Goal: Transaction & Acquisition: Book appointment/travel/reservation

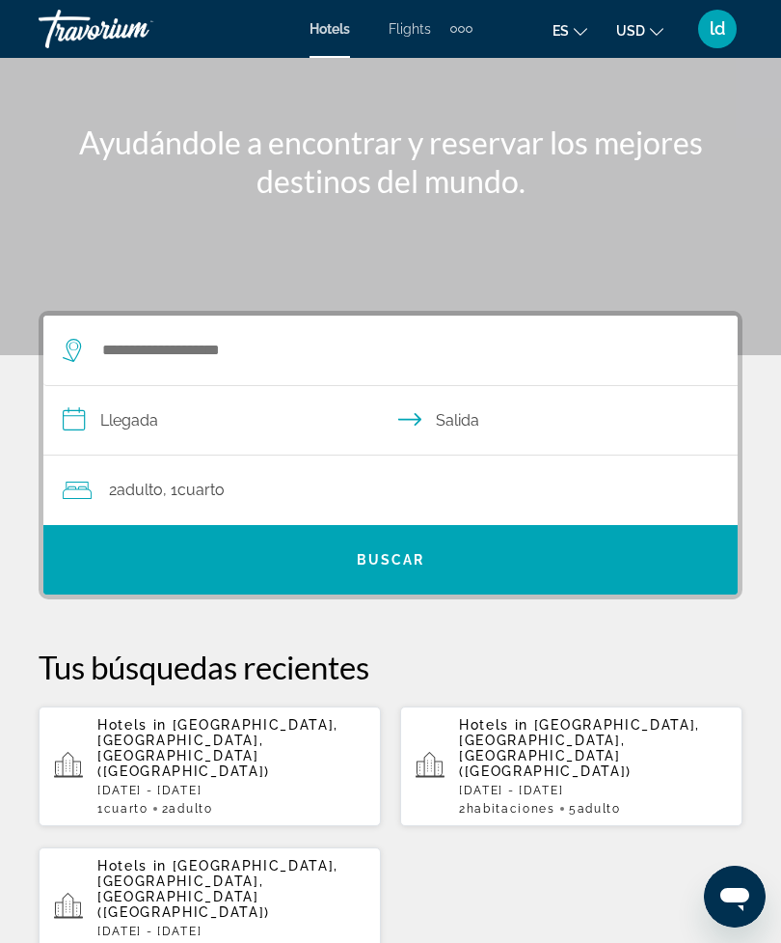
scroll to position [117, 0]
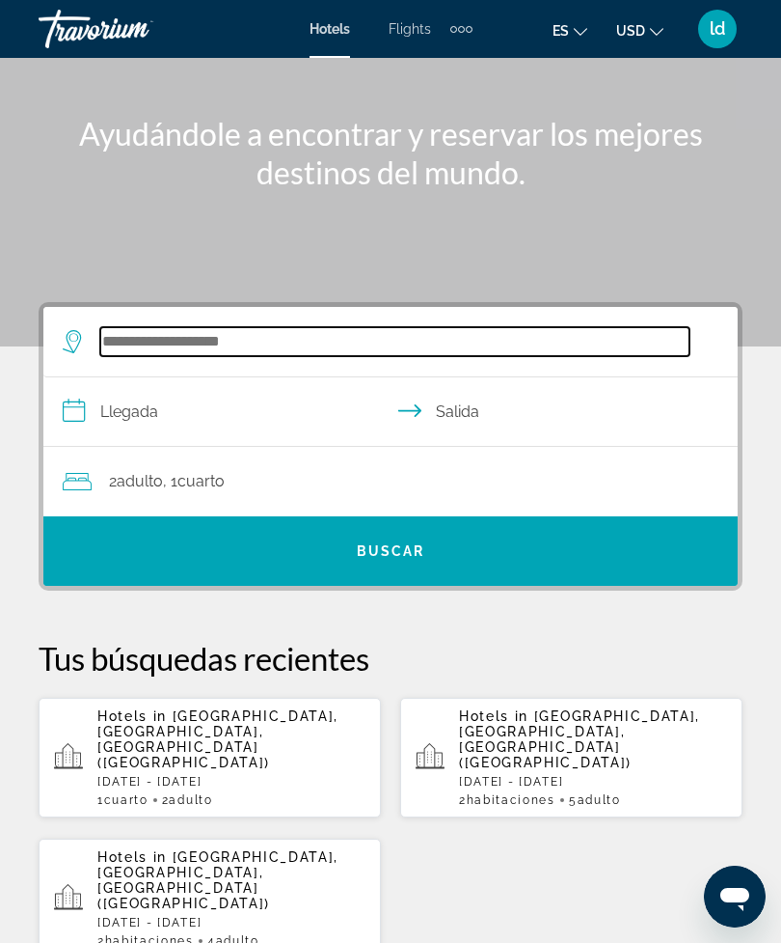
click at [141, 353] on input "Search hotel destination" at bounding box center [394, 341] width 589 height 29
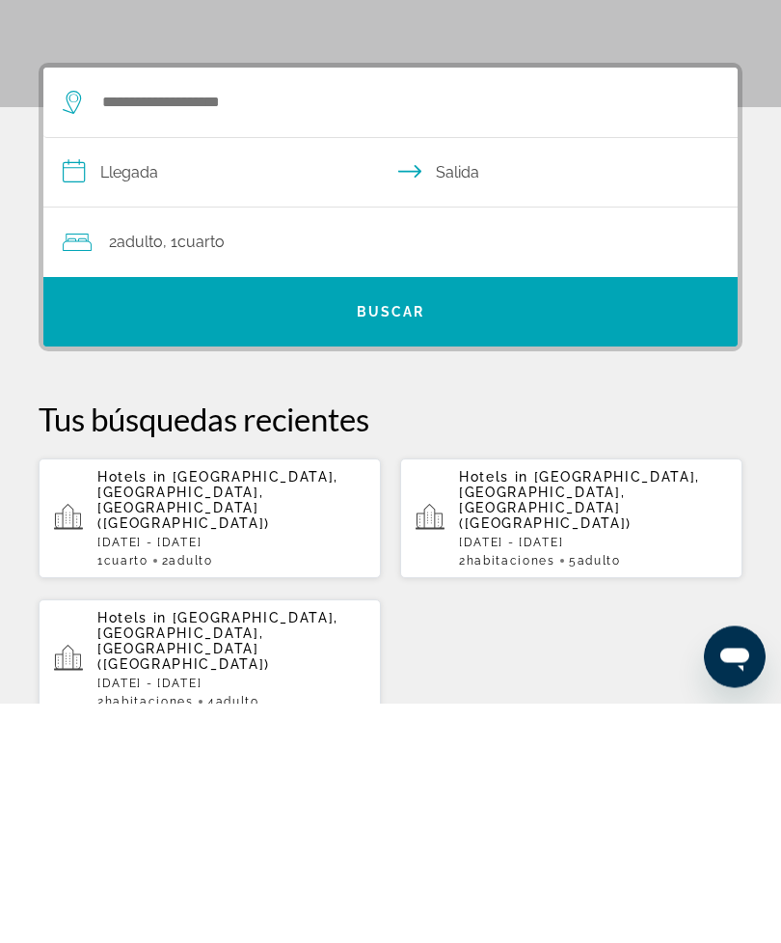
click at [138, 473] on span "Adulto" at bounding box center [140, 482] width 46 height 18
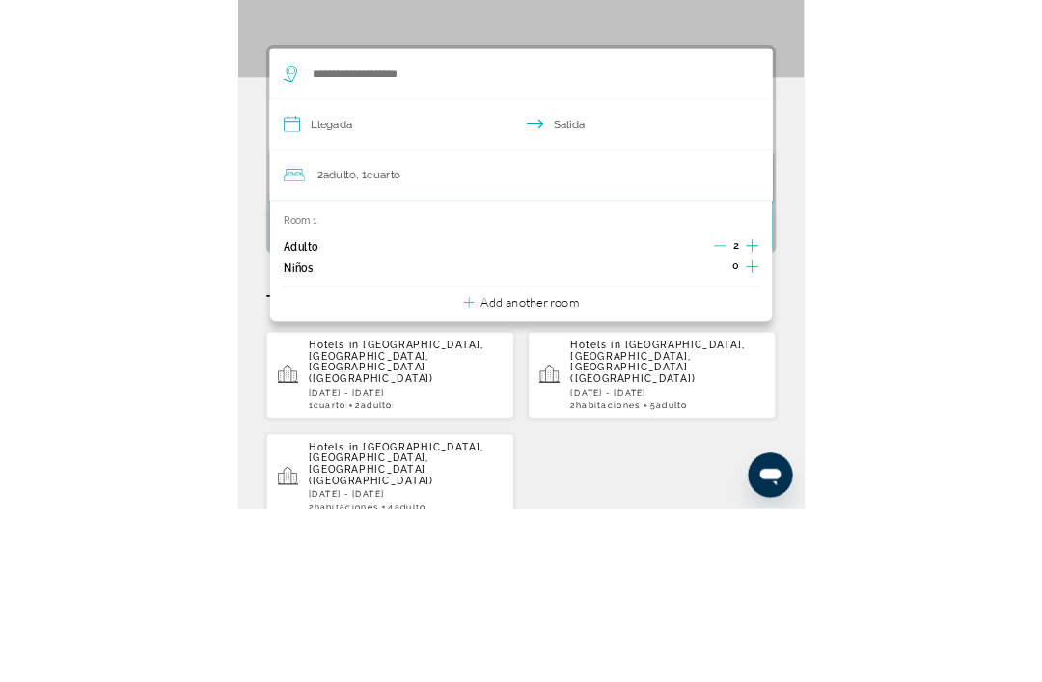
scroll to position [356, 0]
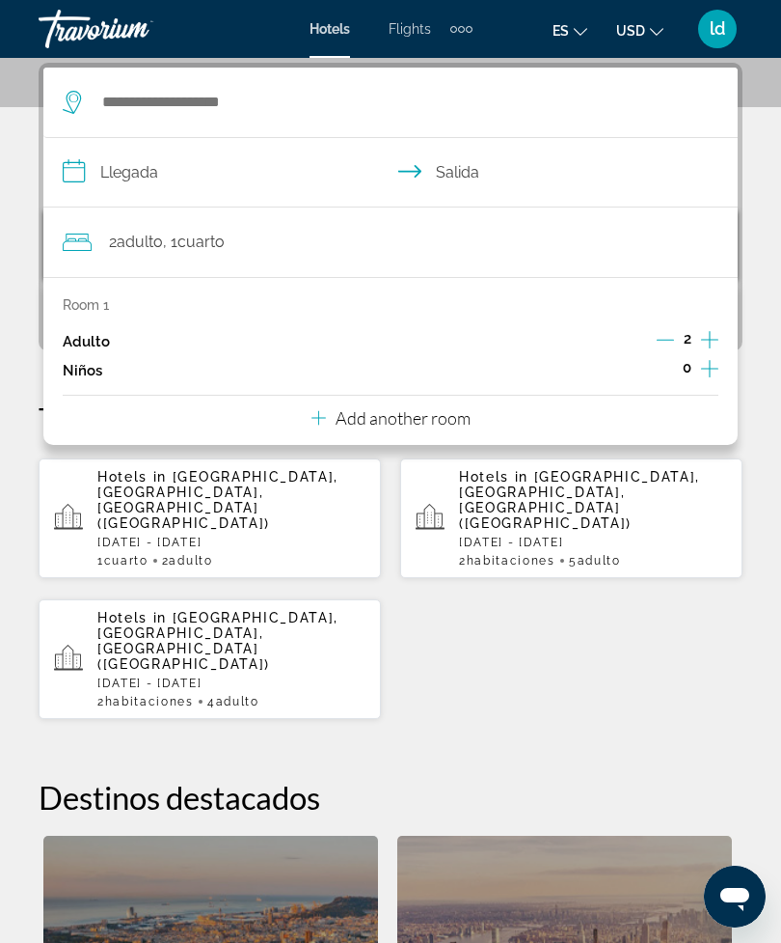
click at [716, 335] on icon "Increment adults" at bounding box center [709, 339] width 17 height 23
click at [711, 335] on icon "Increment adults" at bounding box center [709, 339] width 17 height 23
click at [32, 210] on div "**********" at bounding box center [390, 674] width 781 height 1222
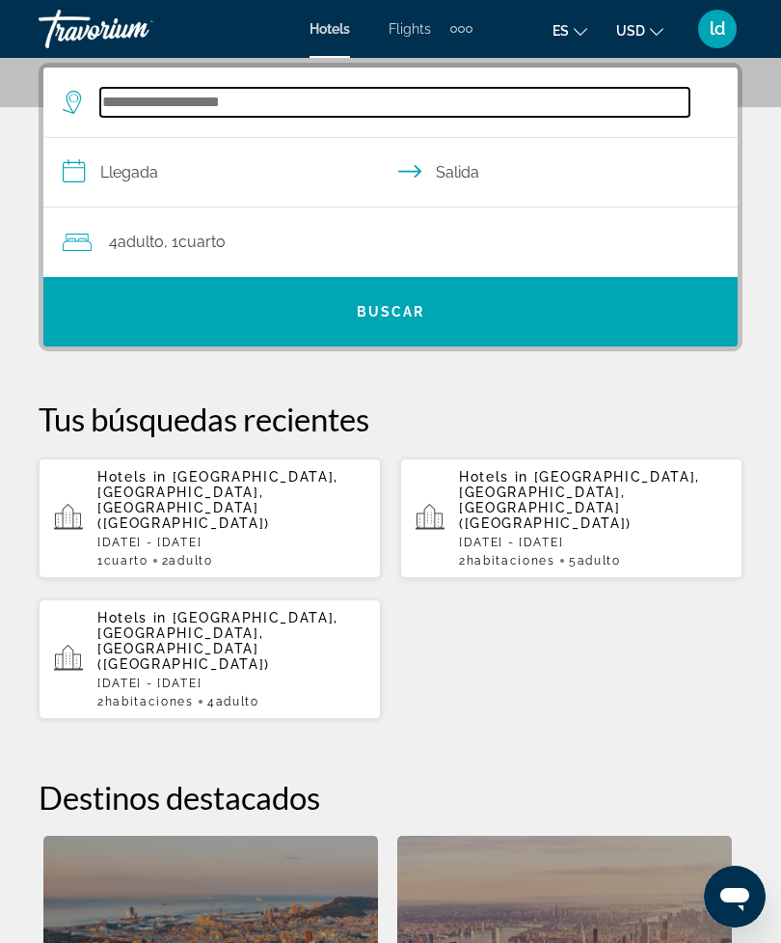
click at [159, 104] on input "Search hotel destination" at bounding box center [394, 102] width 589 height 29
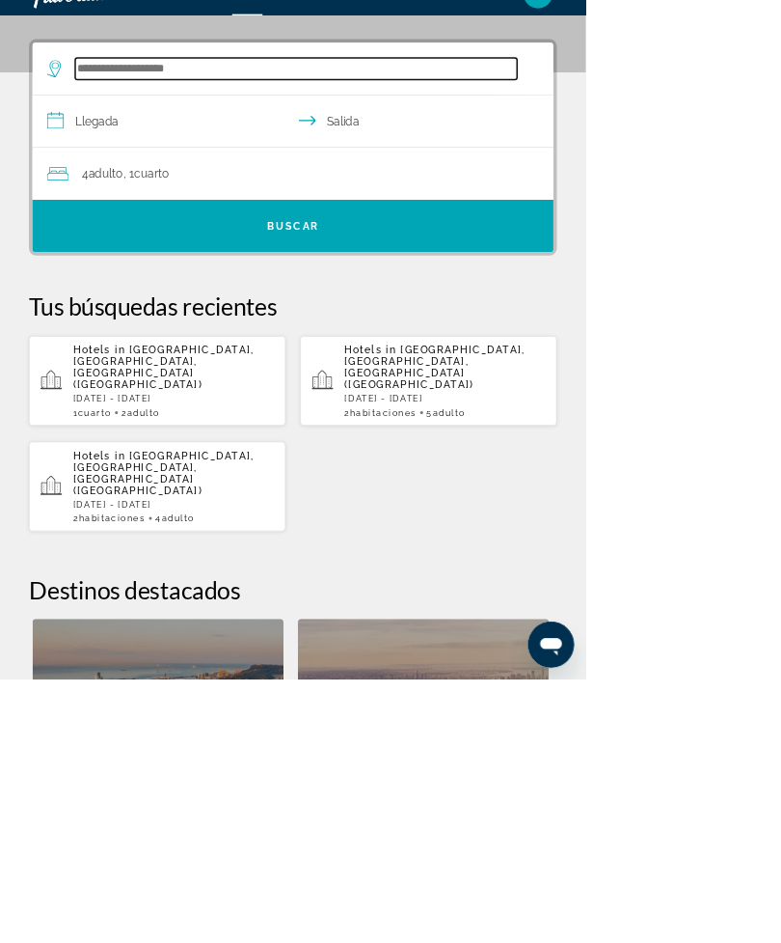
scroll to position [331, 0]
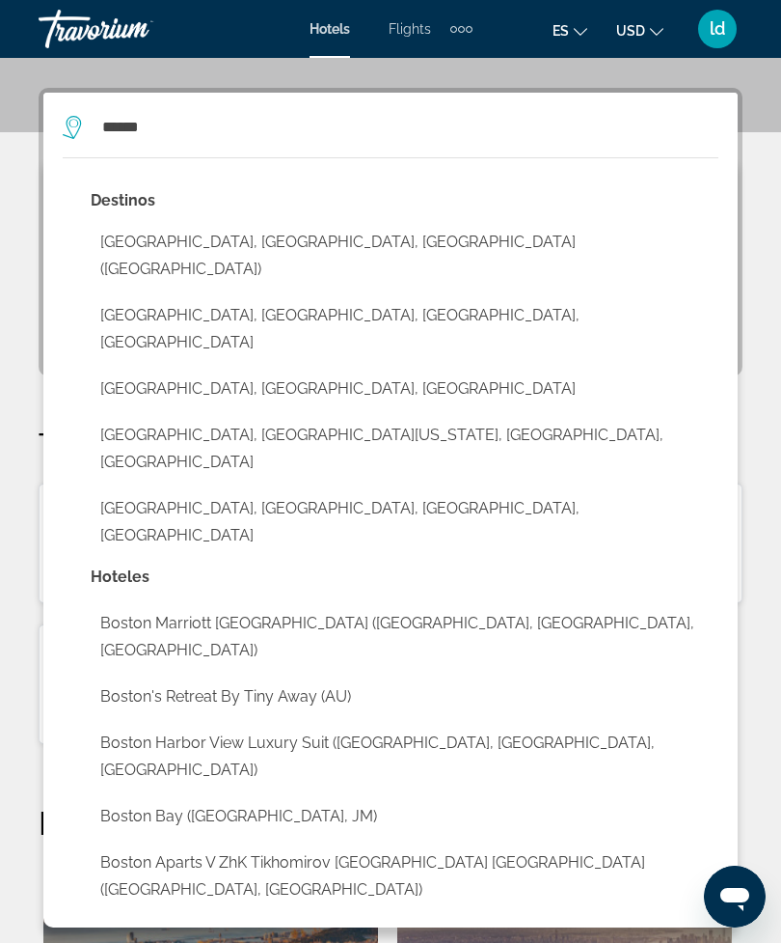
click at [135, 248] on button "Boston, MA, United States (BOS)" at bounding box center [405, 256] width 628 height 64
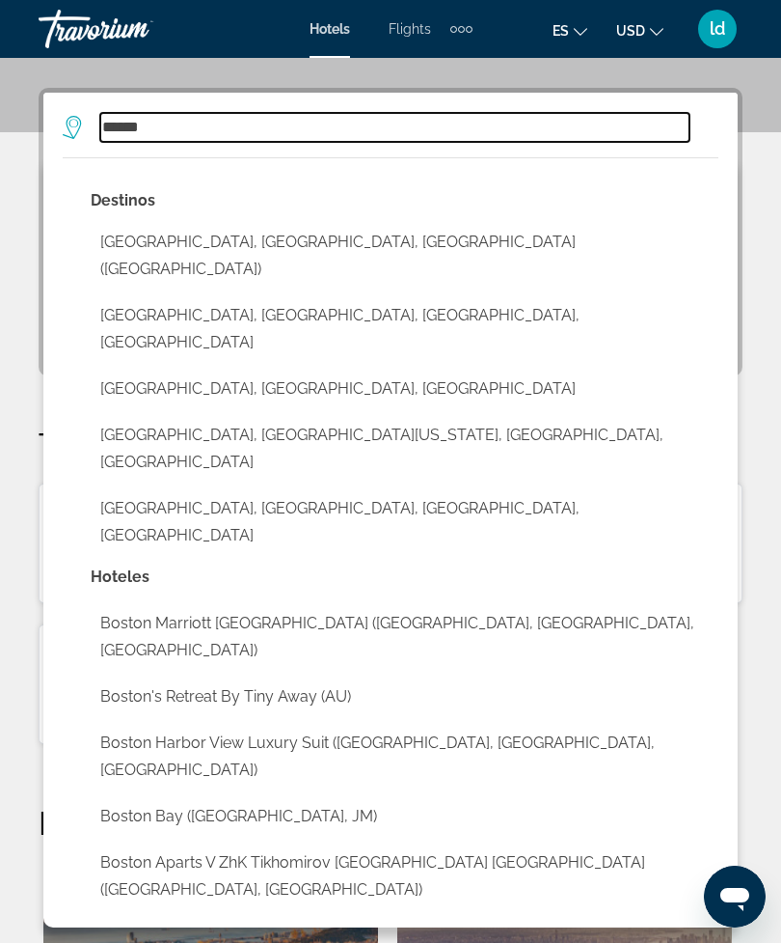
type input "**********"
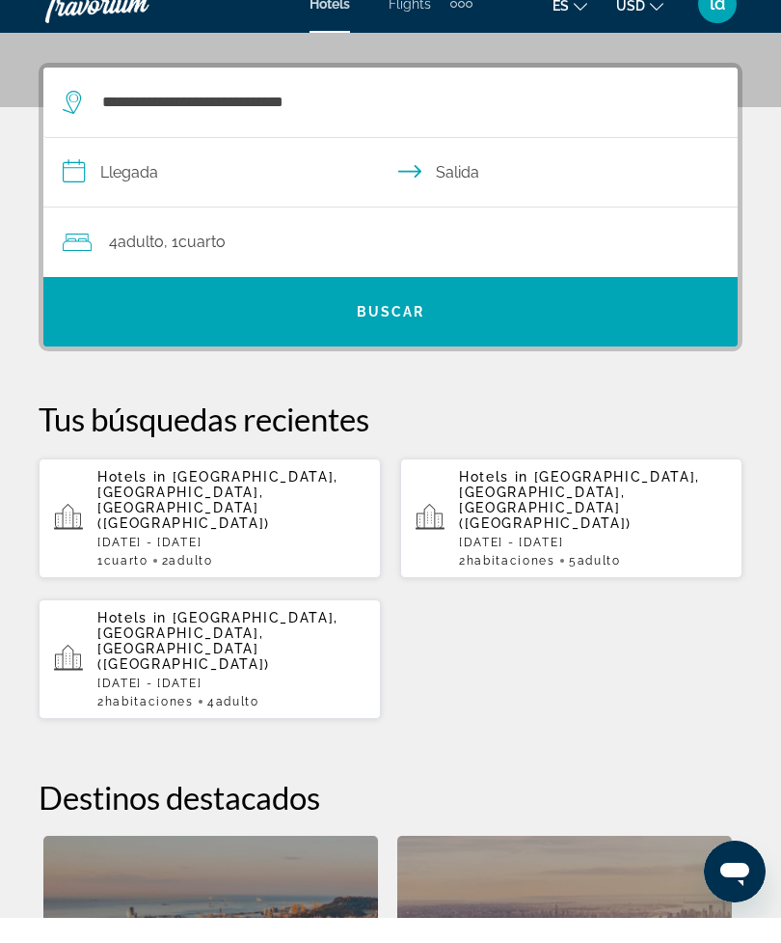
click at [130, 163] on input "**********" at bounding box center [394, 200] width 702 height 74
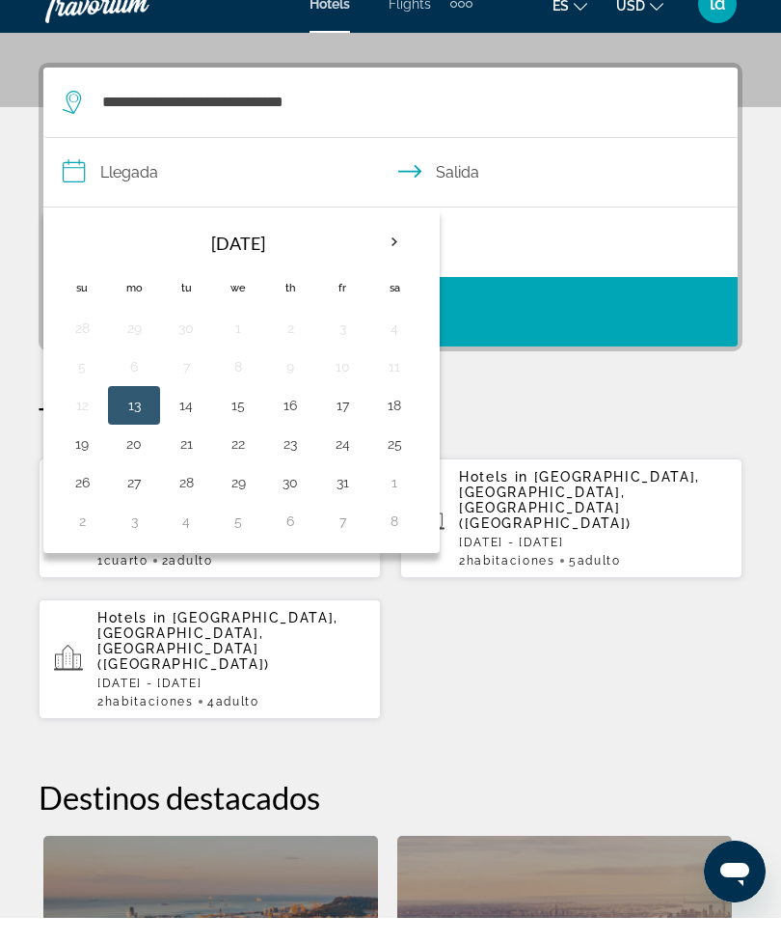
scroll to position [356, 0]
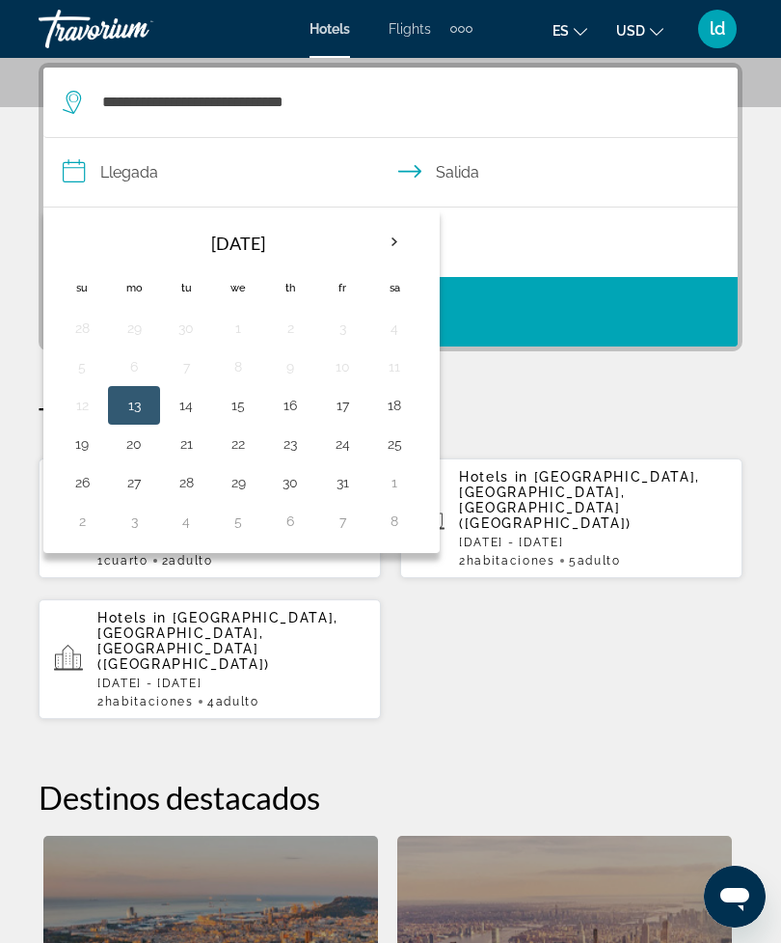
click at [287, 416] on button "16" at bounding box center [290, 405] width 31 height 27
click at [82, 446] on button "19" at bounding box center [82, 443] width 31 height 27
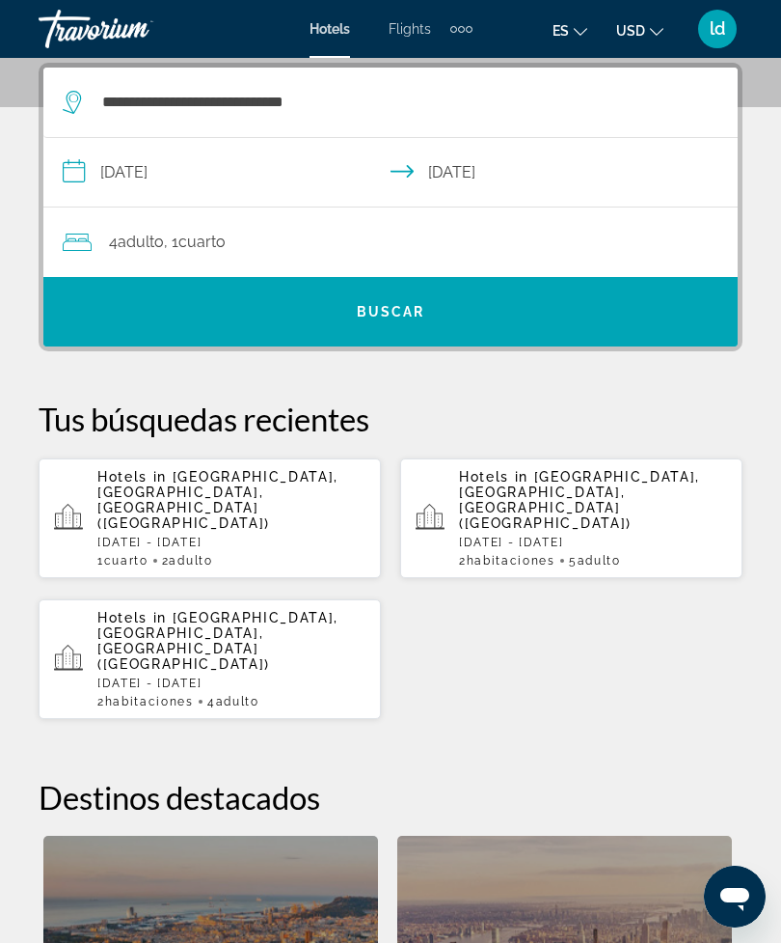
type input "**********"
click at [215, 239] on span "Cuarto" at bounding box center [201, 242] width 47 height 18
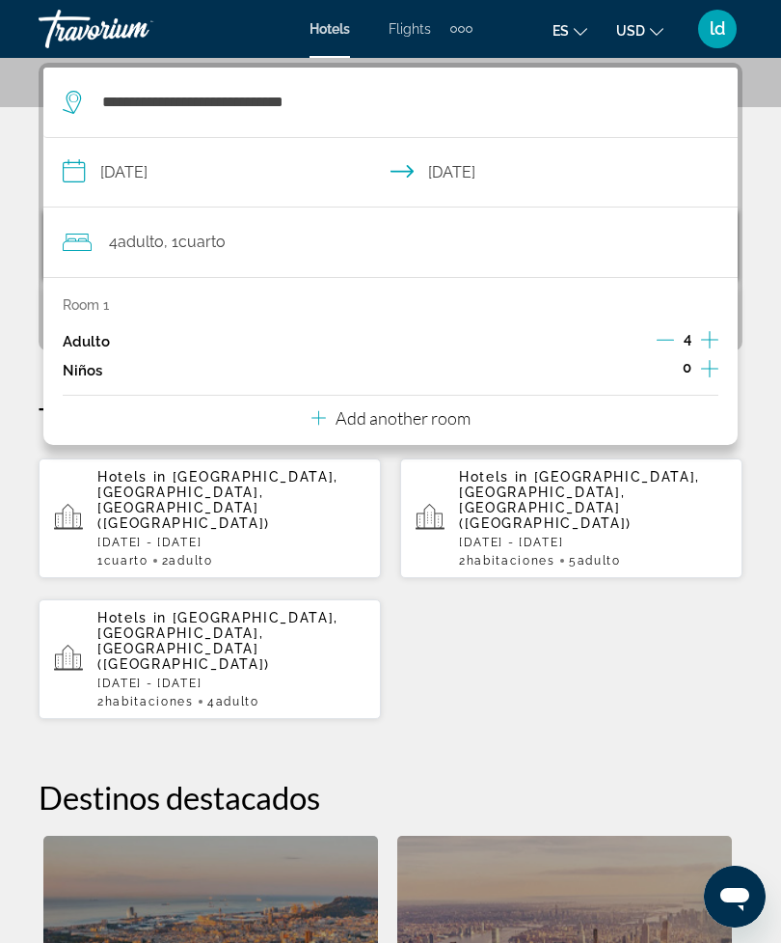
click at [666, 340] on icon "Decrement adults" at bounding box center [665, 340] width 17 height 1
click at [666, 337] on icon "Decrement adults" at bounding box center [665, 339] width 17 height 17
click at [314, 458] on app-hotels-recent-search "Hotels in Boston, MA, United States (BOS) Thu, 16 Oct - Sun, 19 Oct 1 Cuarto ha…" at bounding box center [210, 518] width 343 height 120
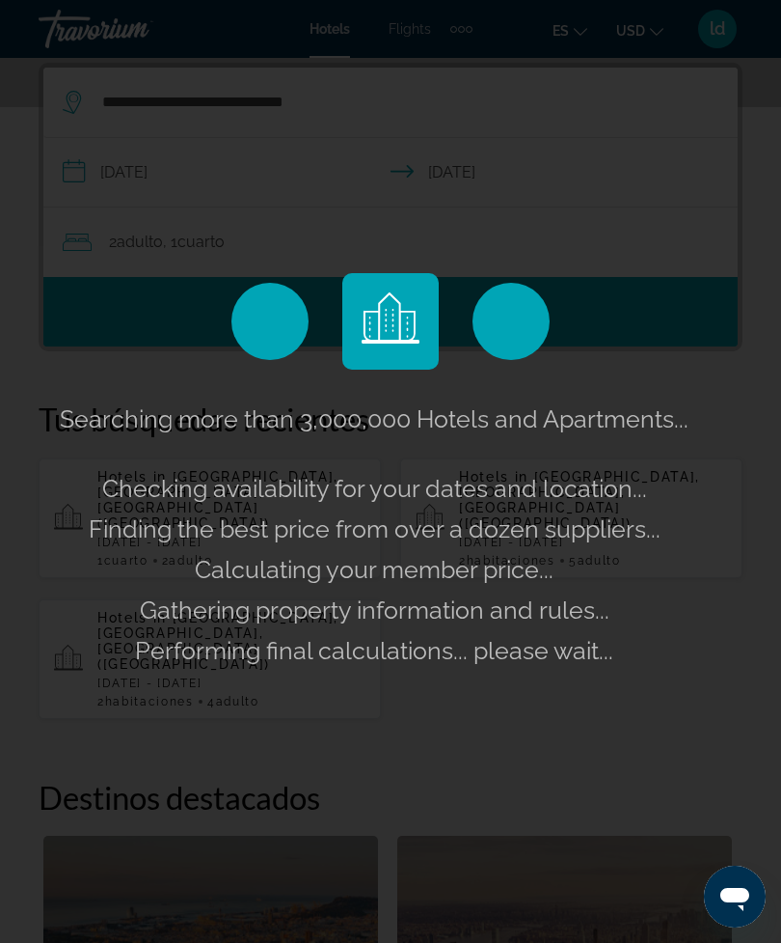
click at [681, 671] on div "Searching more than 3,000,000 Hotels and Apartments... Checking availability fo…" at bounding box center [391, 534] width 672 height 272
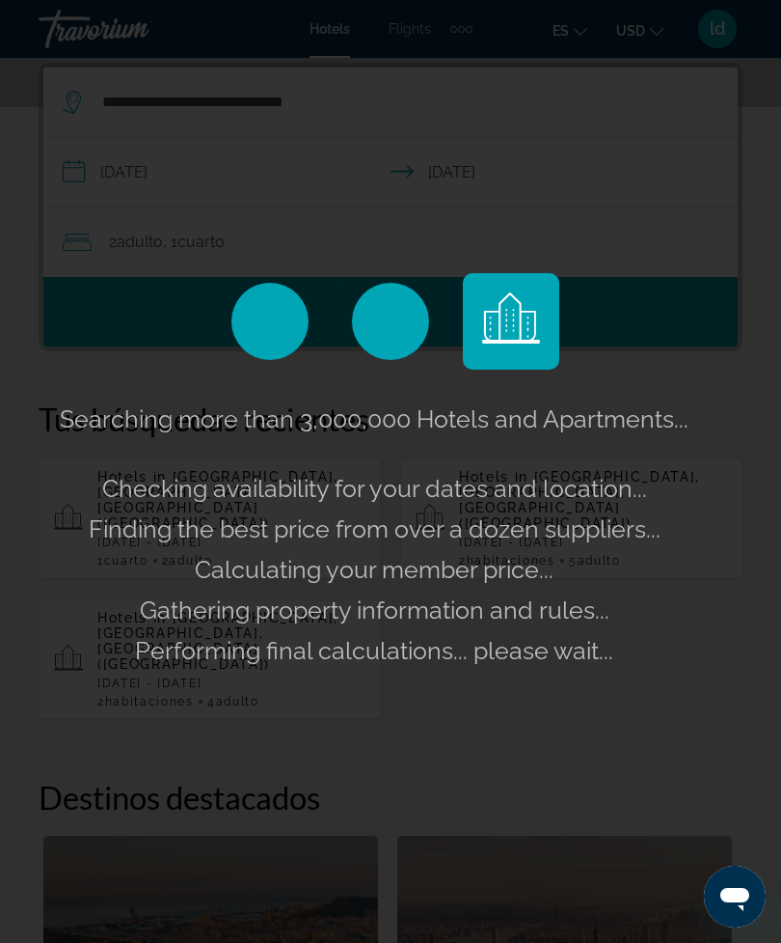
click at [704, 671] on div "Searching more than 3,000,000 Hotels and Apartments... Checking availability fo…" at bounding box center [391, 534] width 672 height 272
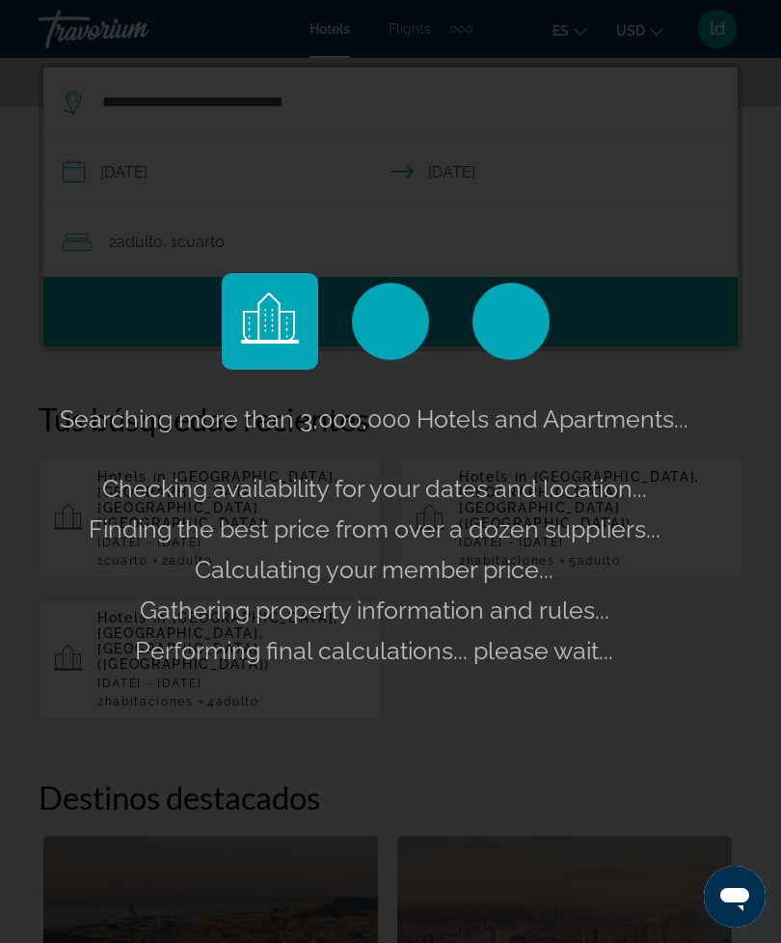
click at [727, 641] on div "Searching more than 3,000,000 Hotels and Apartments... Checking availability fo…" at bounding box center [390, 471] width 781 height 943
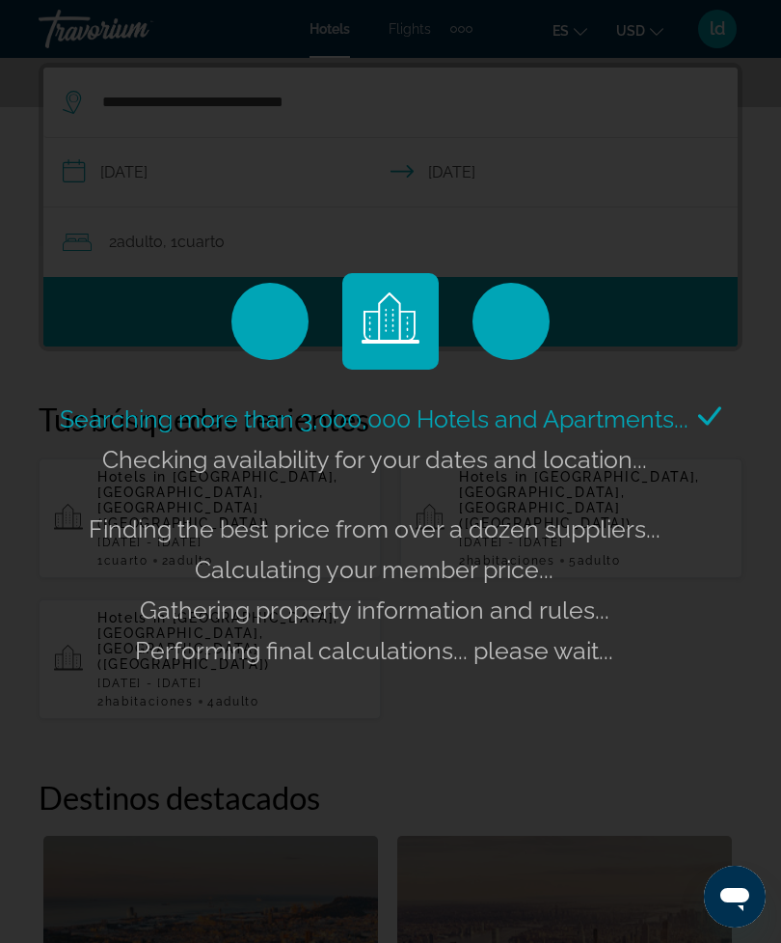
click at [708, 563] on div "Searching more than 3,000,000 Hotels and Apartments... Checking availability fo…" at bounding box center [391, 534] width 672 height 272
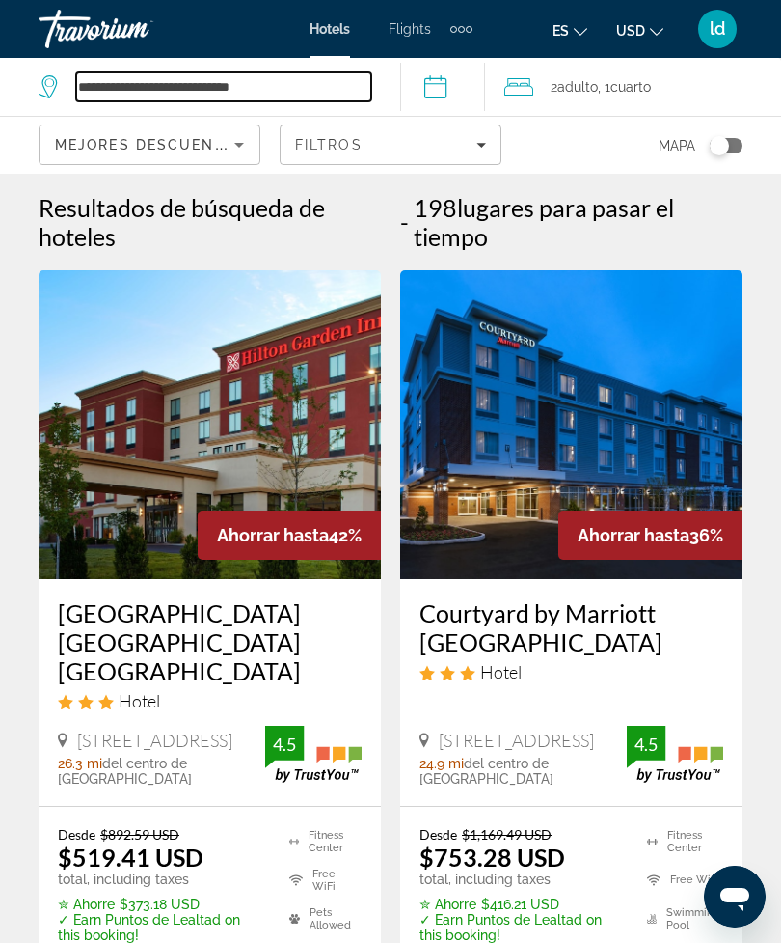
click at [120, 86] on input "**********" at bounding box center [223, 86] width 295 height 29
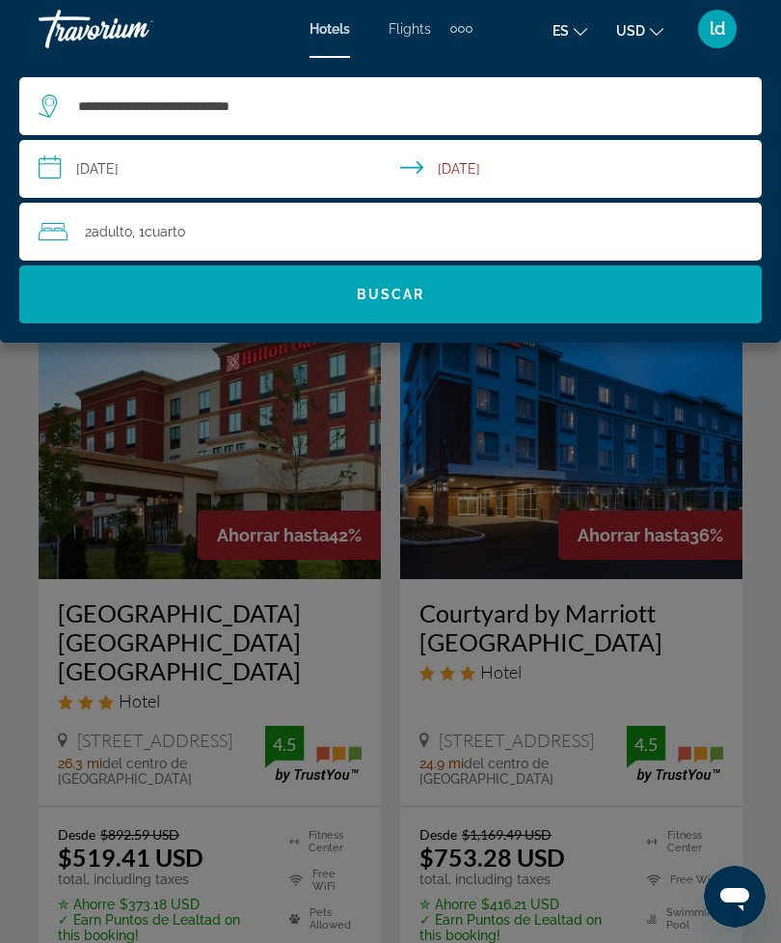
click at [742, 397] on div "Main content" at bounding box center [390, 471] width 781 height 943
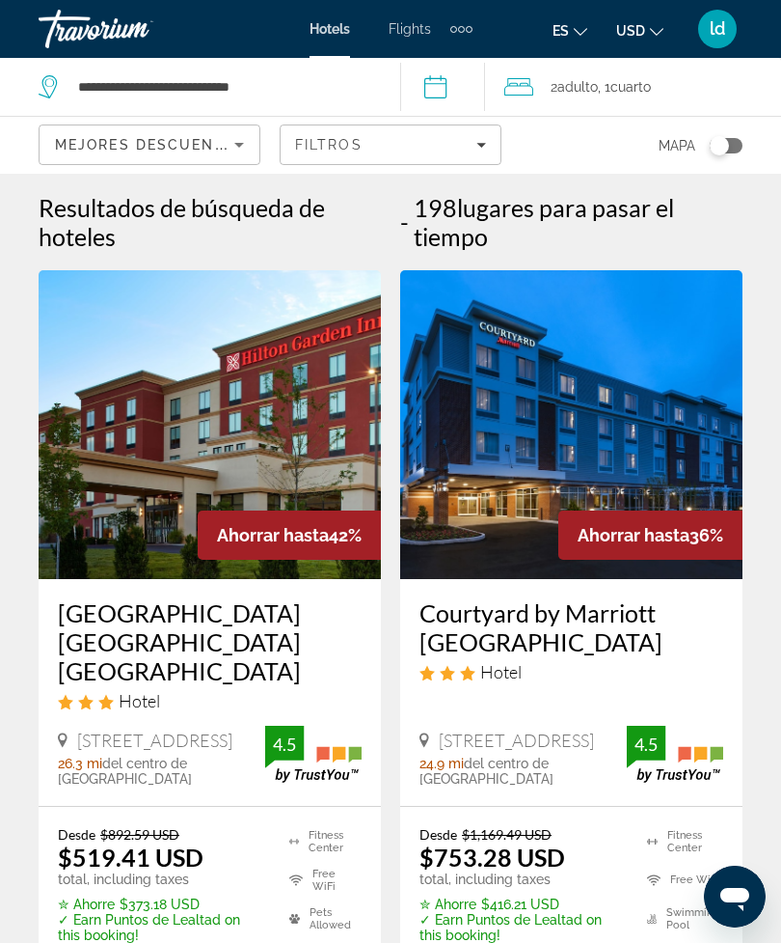
click at [151, 399] on img "Main content" at bounding box center [210, 424] width 343 height 309
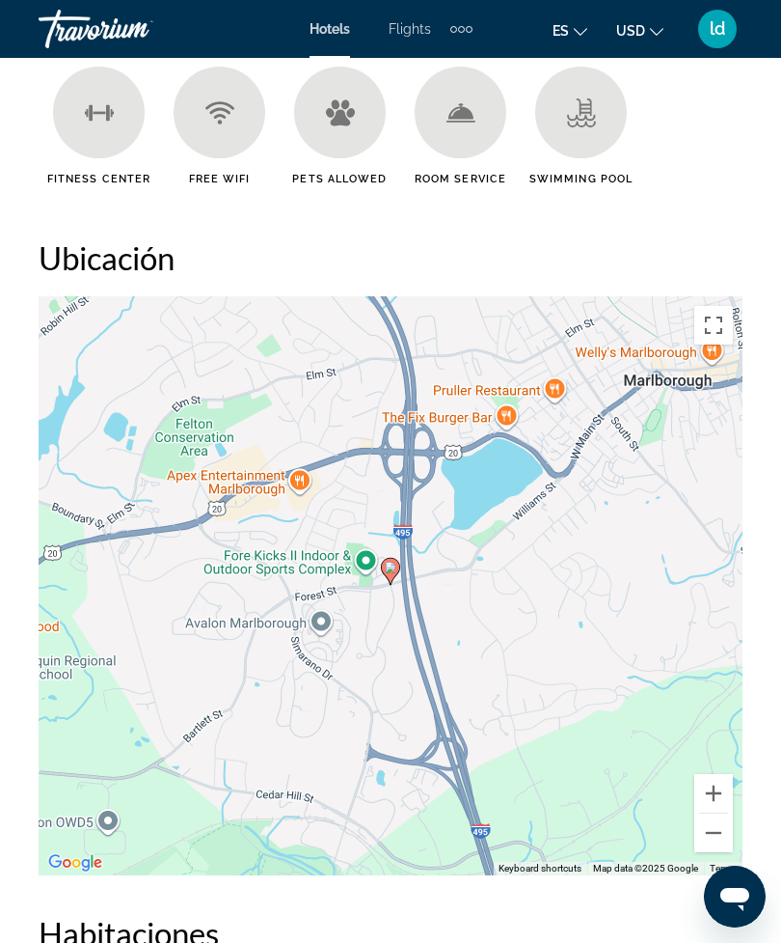
scroll to position [2141, 0]
click at [276, 557] on div "To activate drag with keyboard, press Alt + Enter. Once in keyboard drag state,…" at bounding box center [391, 586] width 704 height 579
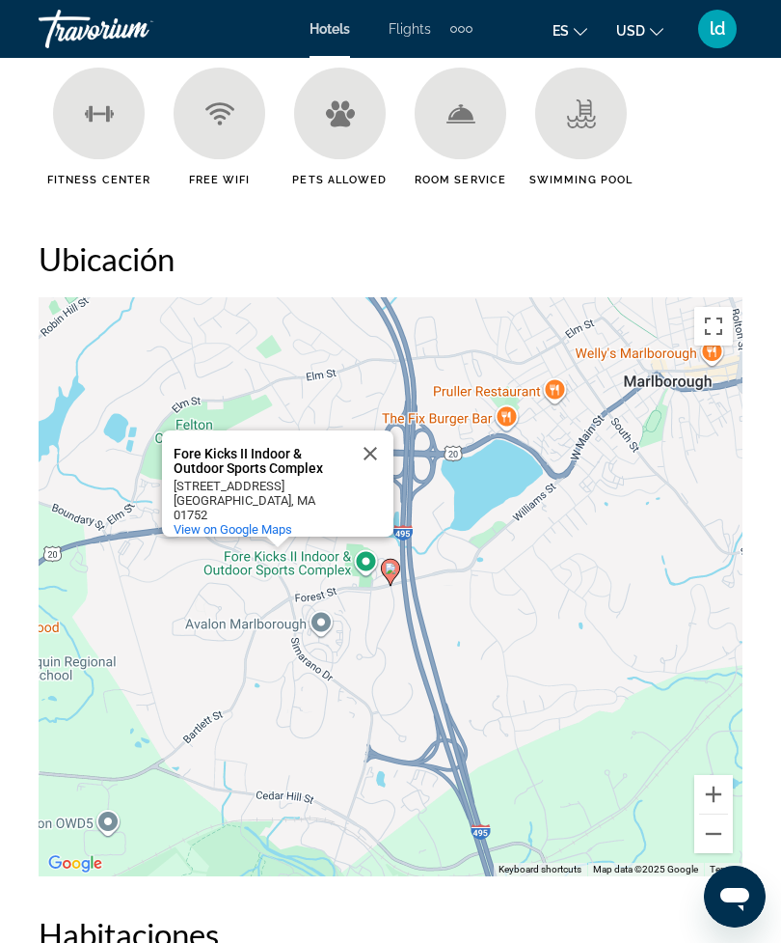
click at [320, 589] on div "To activate drag with keyboard, press Alt + Enter. Once in keyboard drag state,…" at bounding box center [391, 586] width 704 height 579
click at [365, 624] on div "To activate drag with keyboard, press Alt + Enter. Once in keyboard drag state,…" at bounding box center [391, 586] width 704 height 579
click at [228, 523] on span "View on Google Maps" at bounding box center [233, 529] width 119 height 14
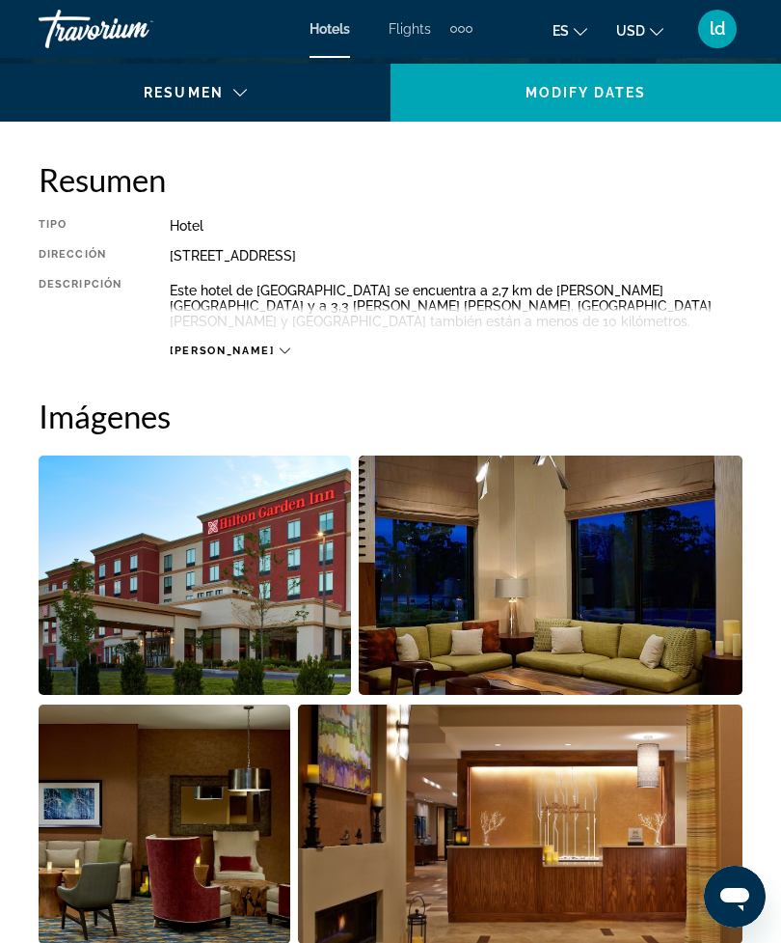
scroll to position [904, 0]
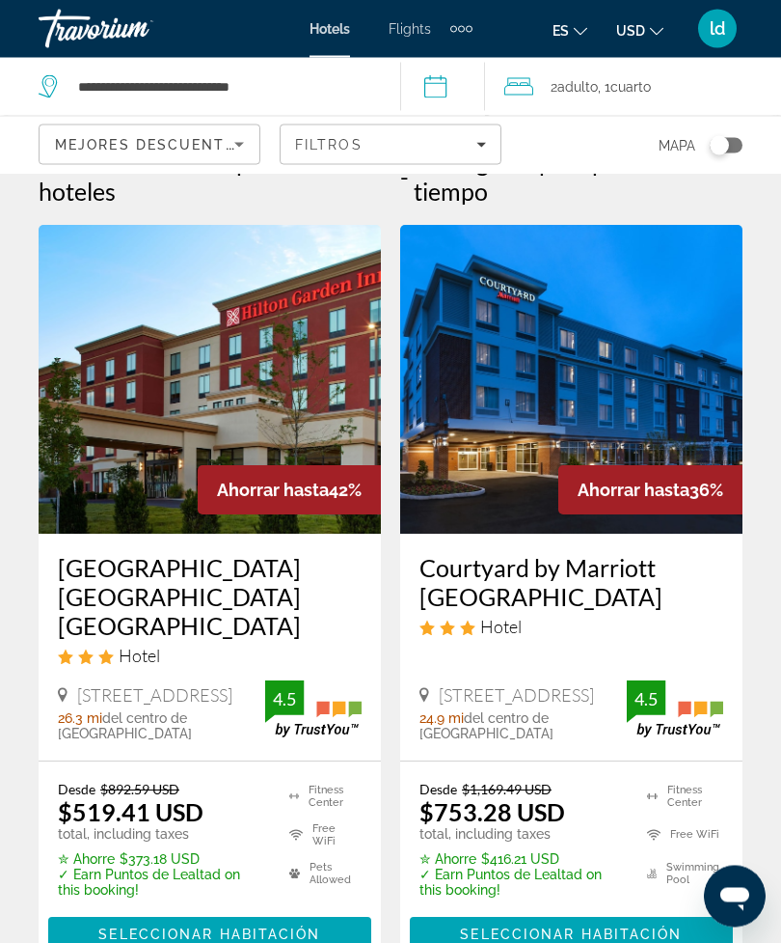
scroll to position [29, 0]
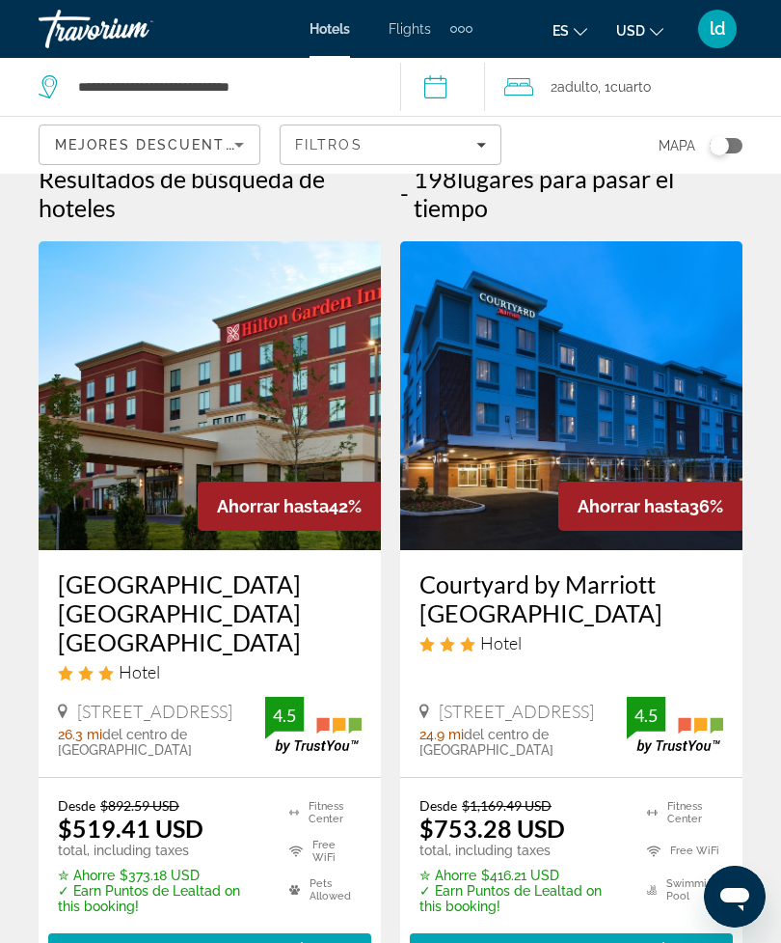
click at [675, 406] on img "Main content" at bounding box center [571, 395] width 343 height 309
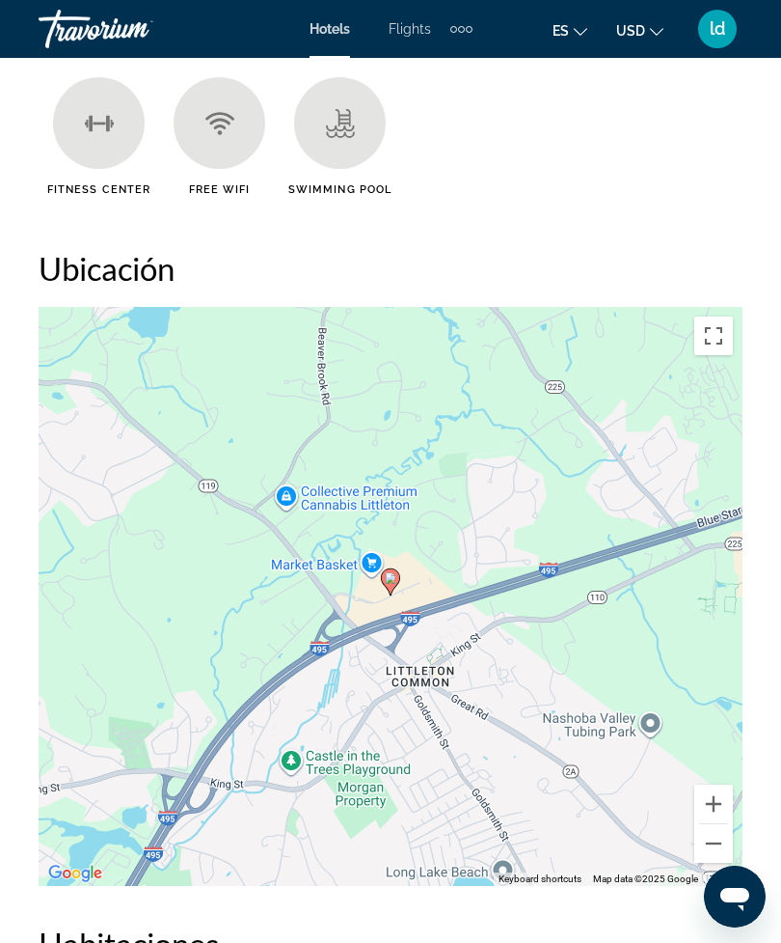
scroll to position [2132, 0]
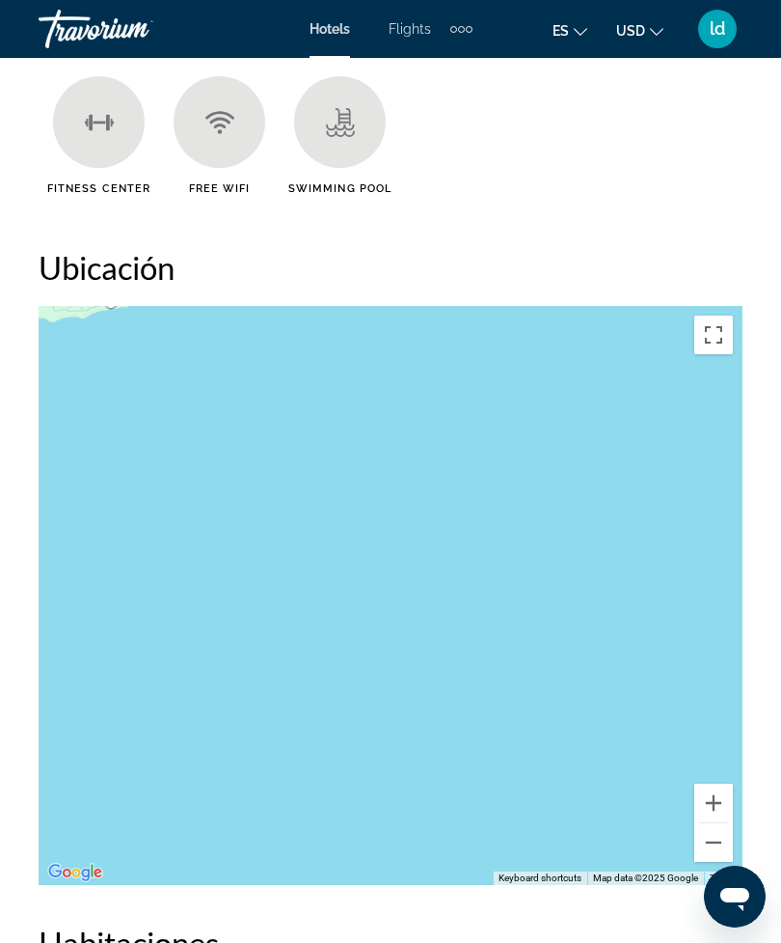
click at [717, 335] on button "Toggle fullscreen view" at bounding box center [714, 334] width 39 height 39
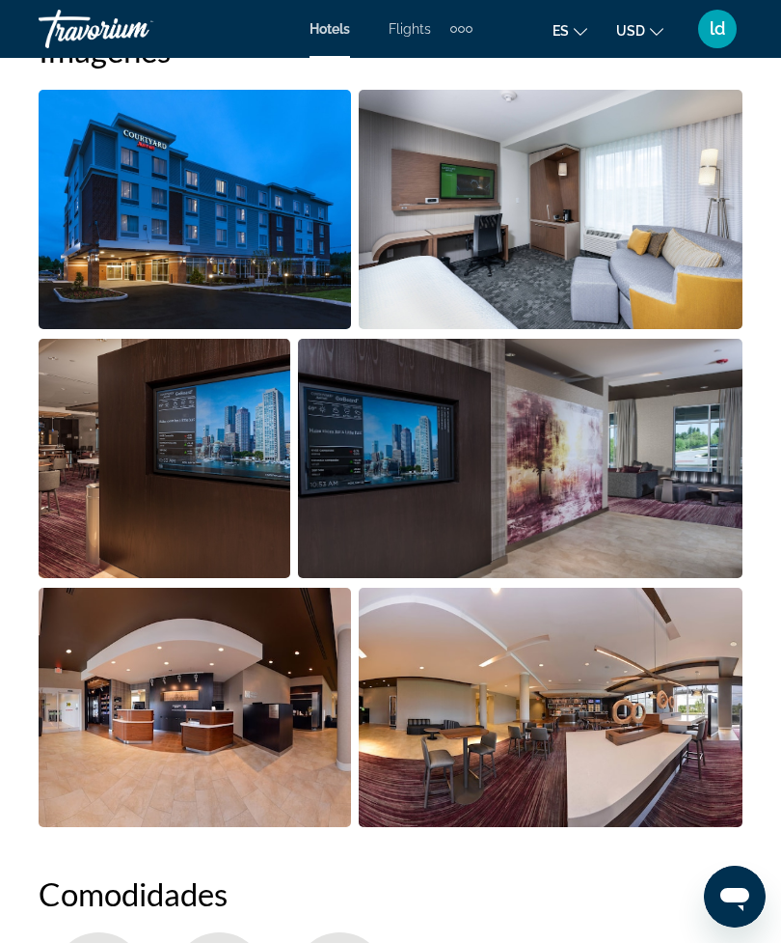
scroll to position [1226, 0]
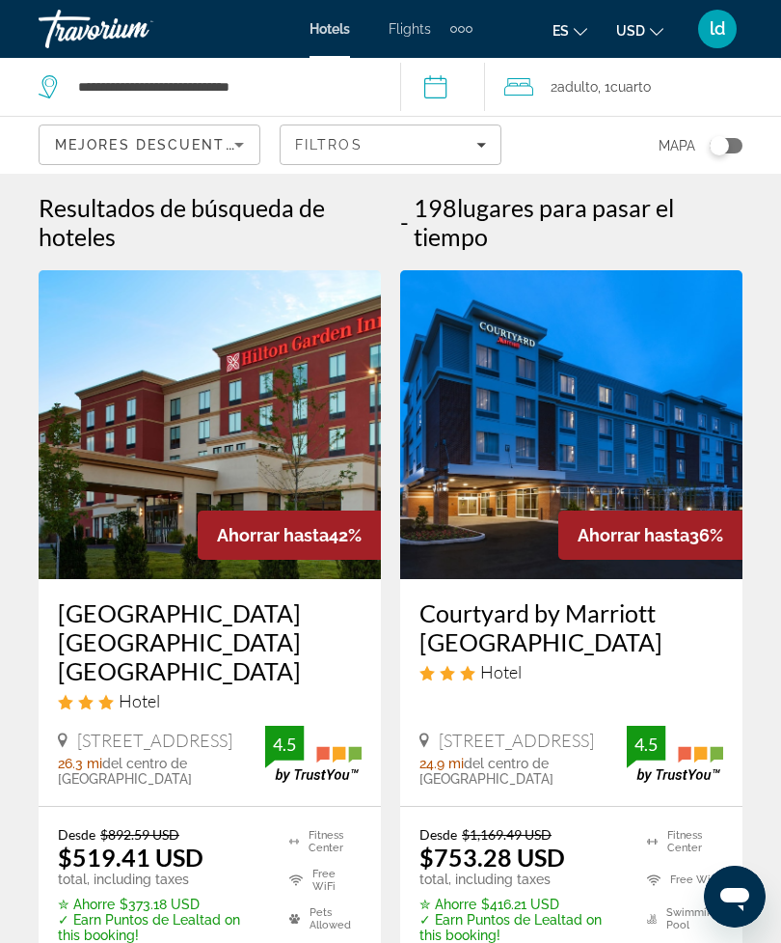
click at [616, 422] on img "Main content" at bounding box center [571, 424] width 343 height 309
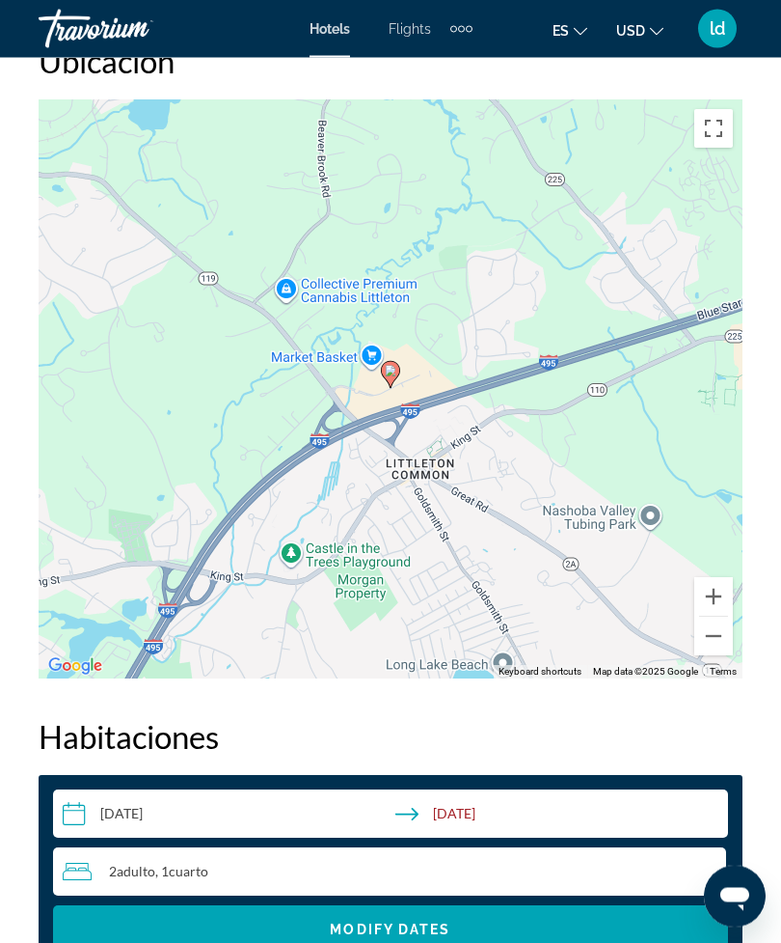
scroll to position [2348, 0]
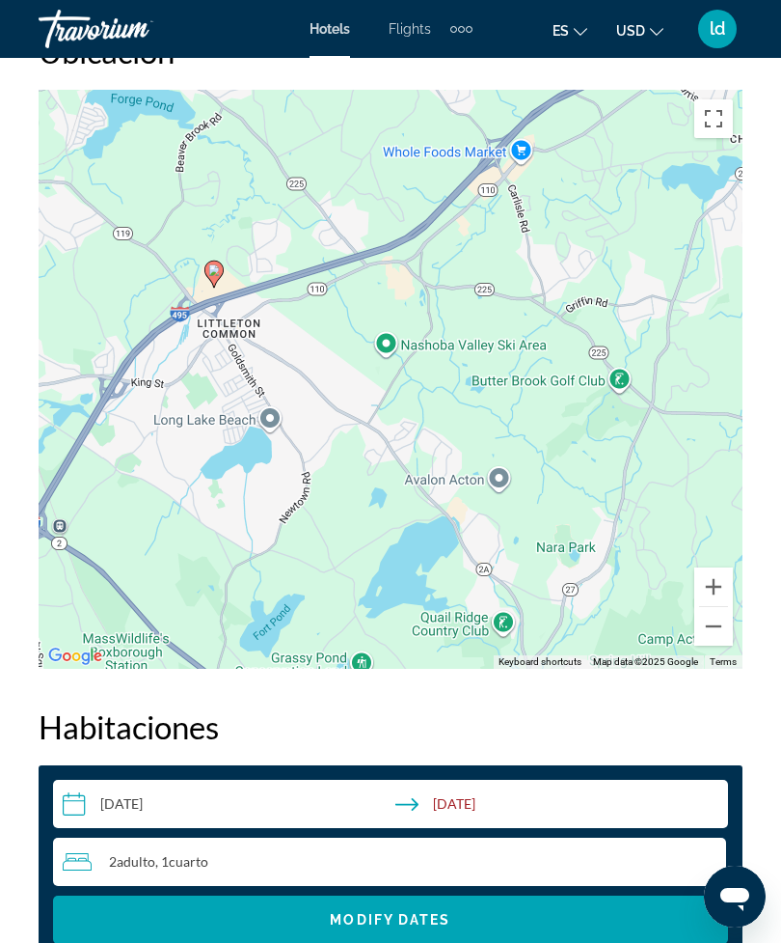
click at [736, 136] on div "To activate drag with keyboard, press Alt + Enter. Once in keyboard drag state,…" at bounding box center [391, 379] width 704 height 579
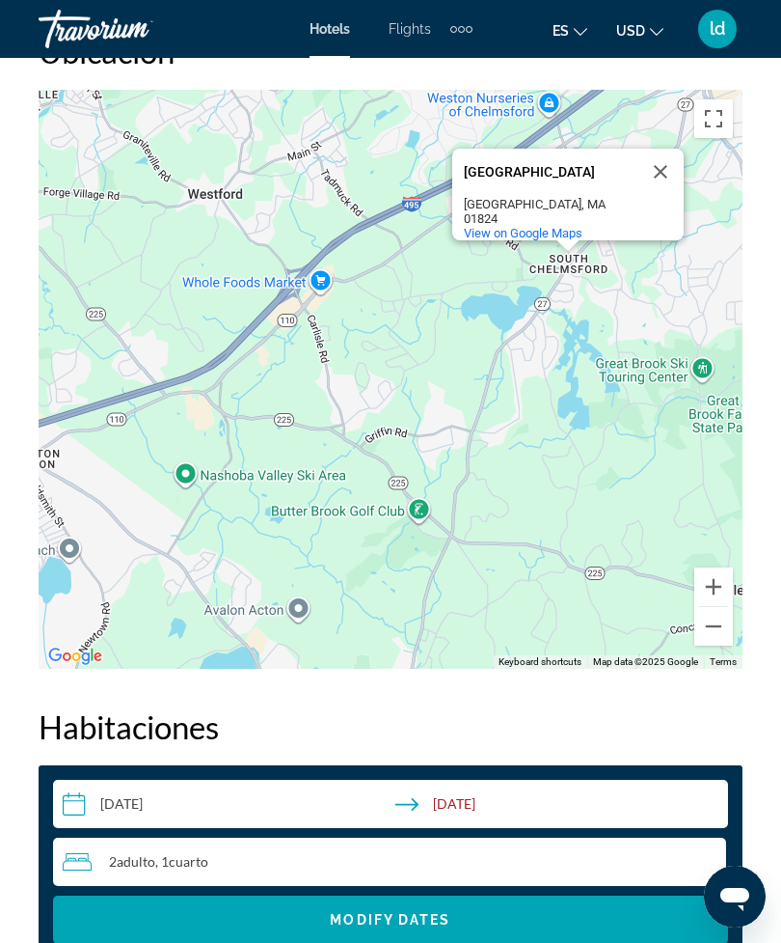
click at [717, 125] on button "Toggle fullscreen view" at bounding box center [714, 118] width 39 height 39
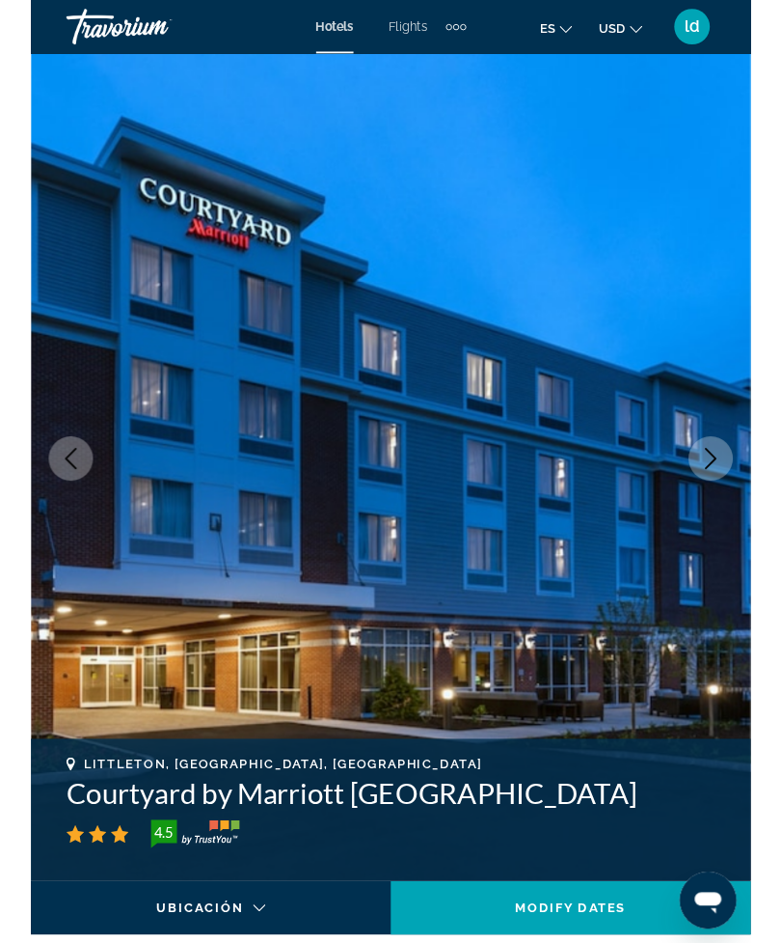
scroll to position [2257, 0]
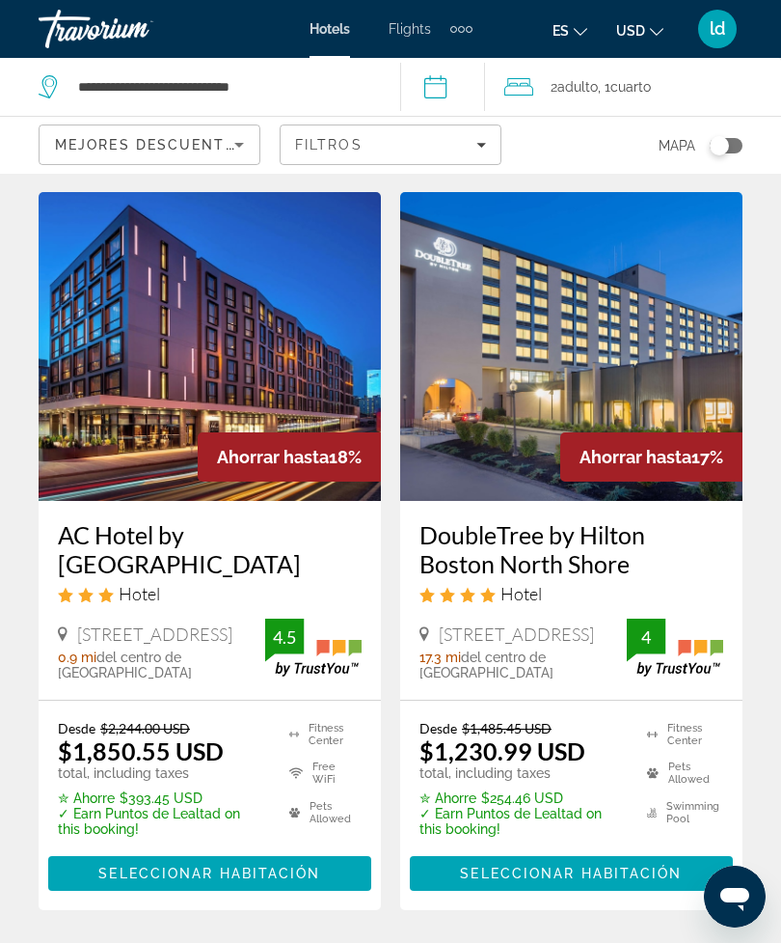
scroll to position [4121, 0]
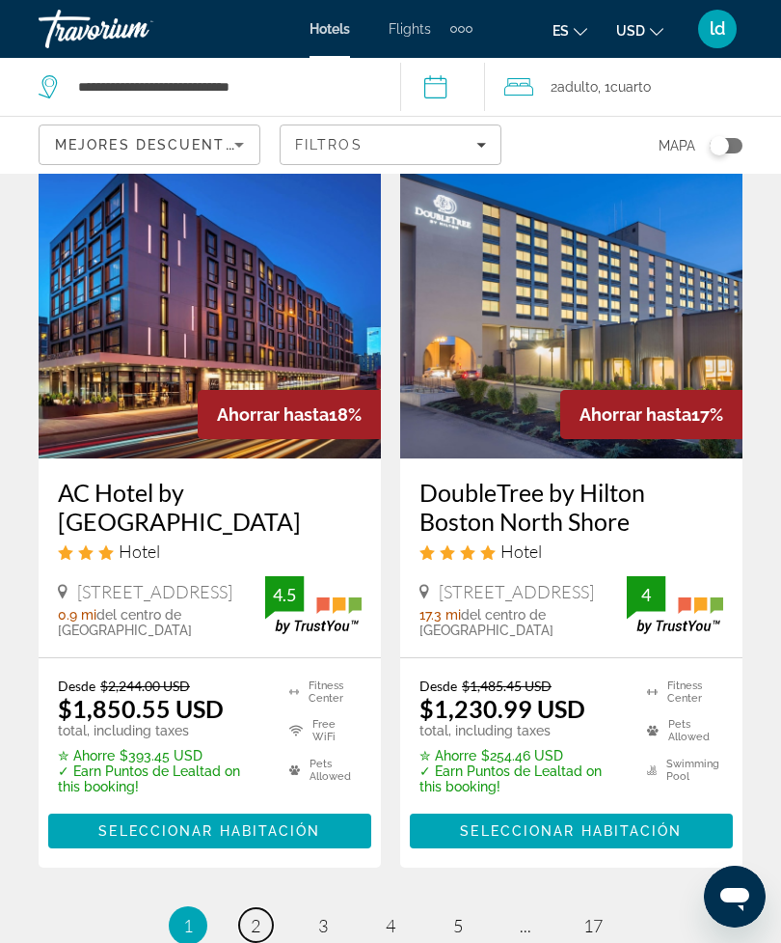
click at [266, 908] on link "page 2" at bounding box center [256, 925] width 34 height 34
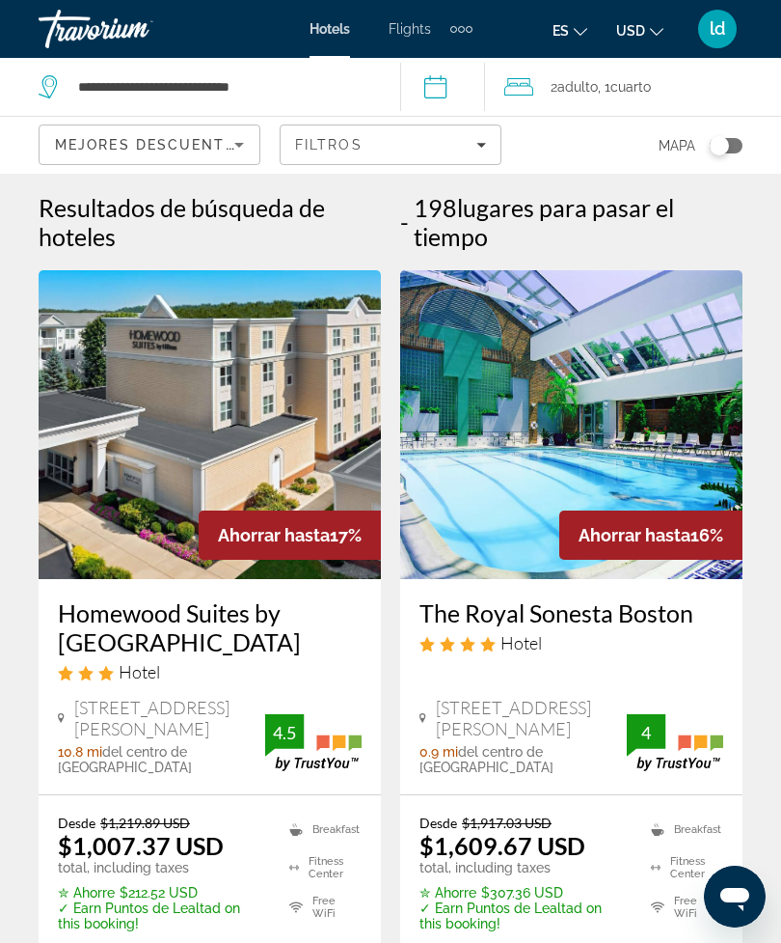
click at [131, 481] on img "Main content" at bounding box center [210, 424] width 343 height 309
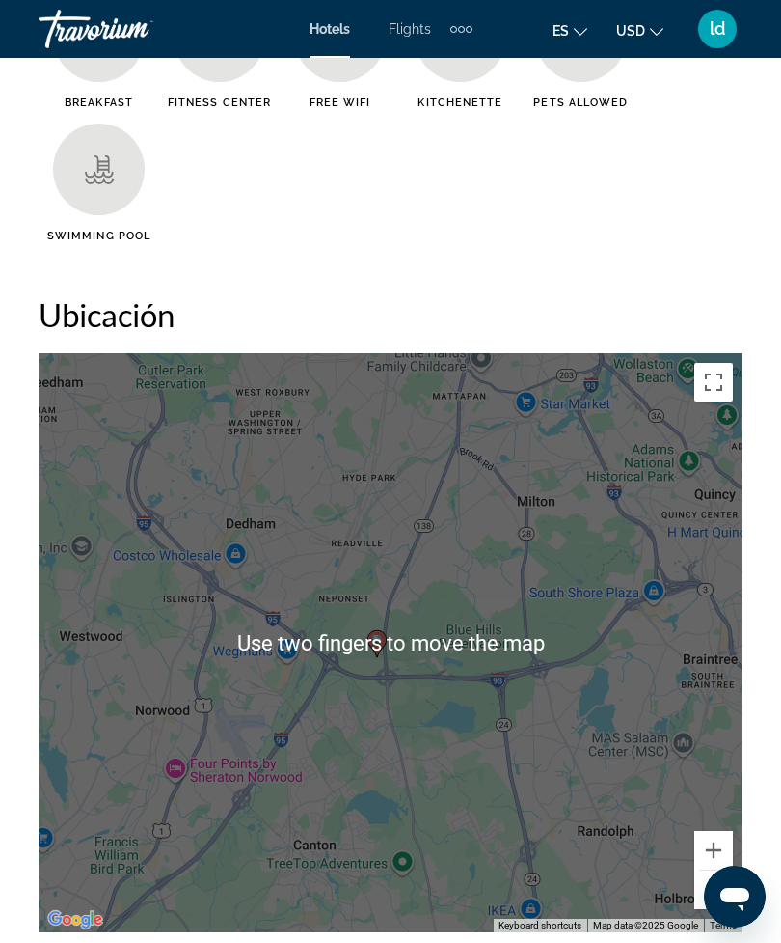
scroll to position [2308, 0]
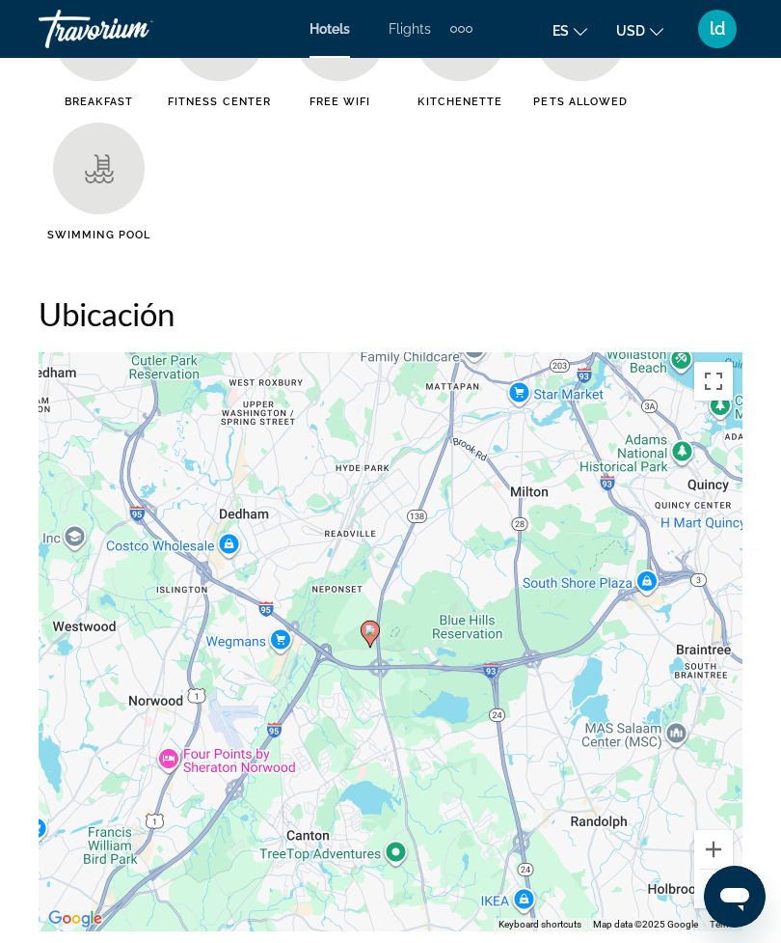
click at [708, 381] on button "Toggle fullscreen view" at bounding box center [714, 381] width 39 height 39
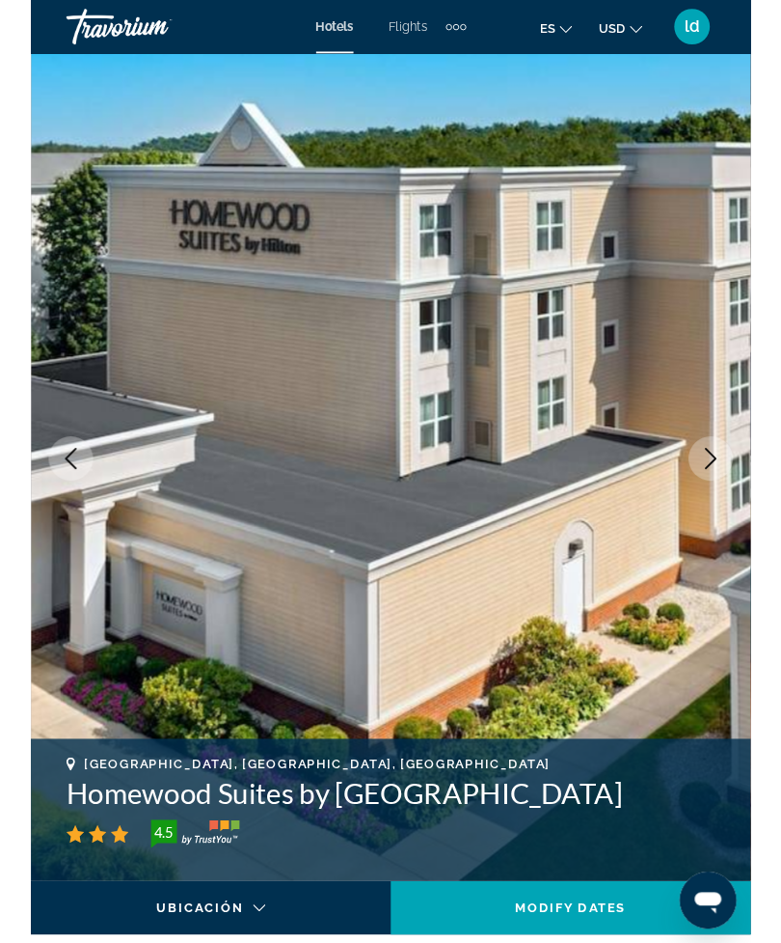
scroll to position [2479, 0]
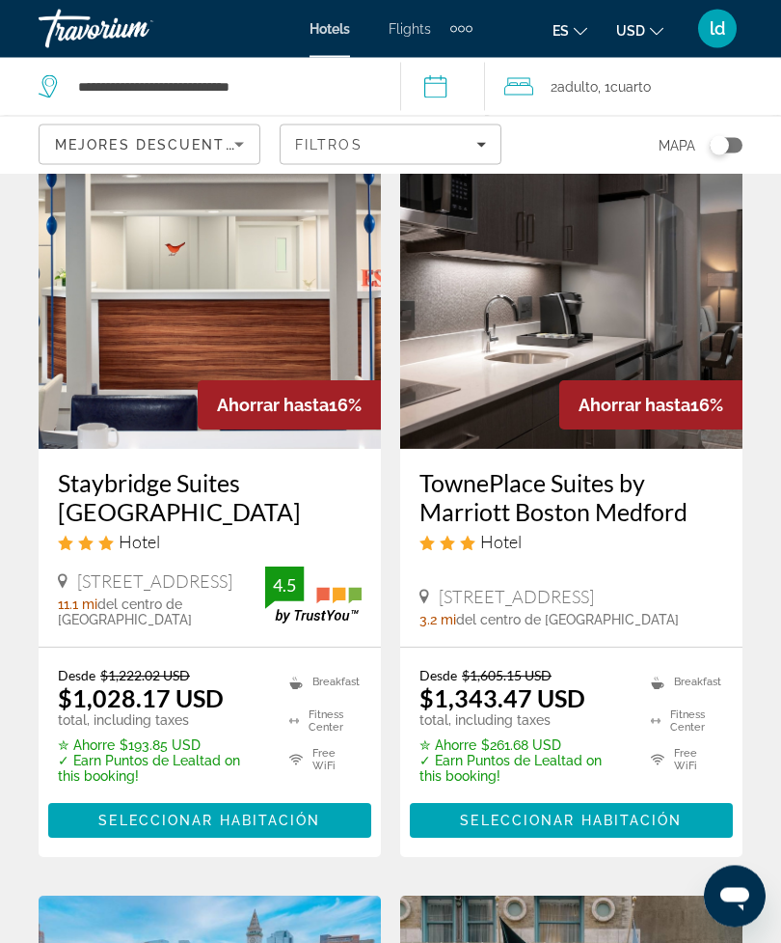
scroll to position [905, 0]
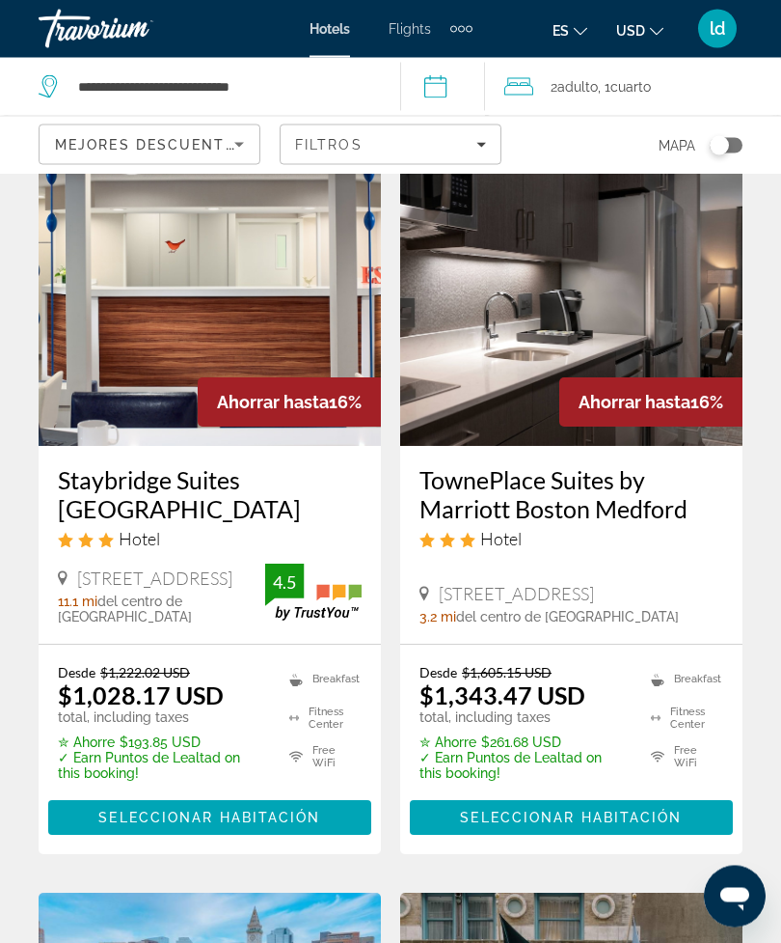
click at [674, 358] on img "Main content" at bounding box center [571, 292] width 343 height 309
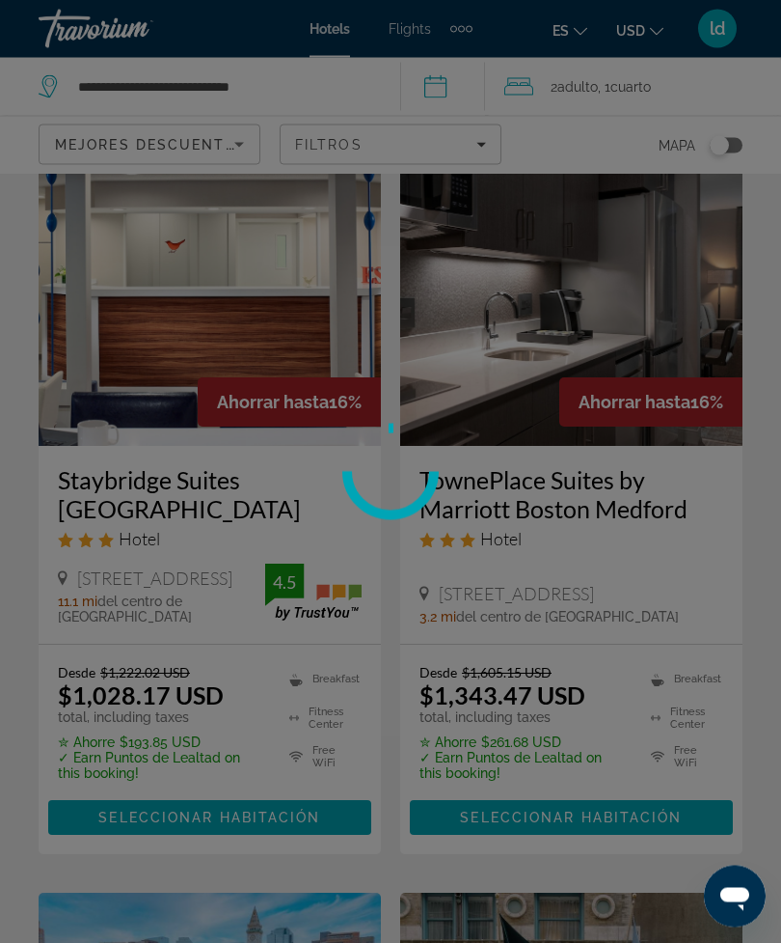
scroll to position [906, 0]
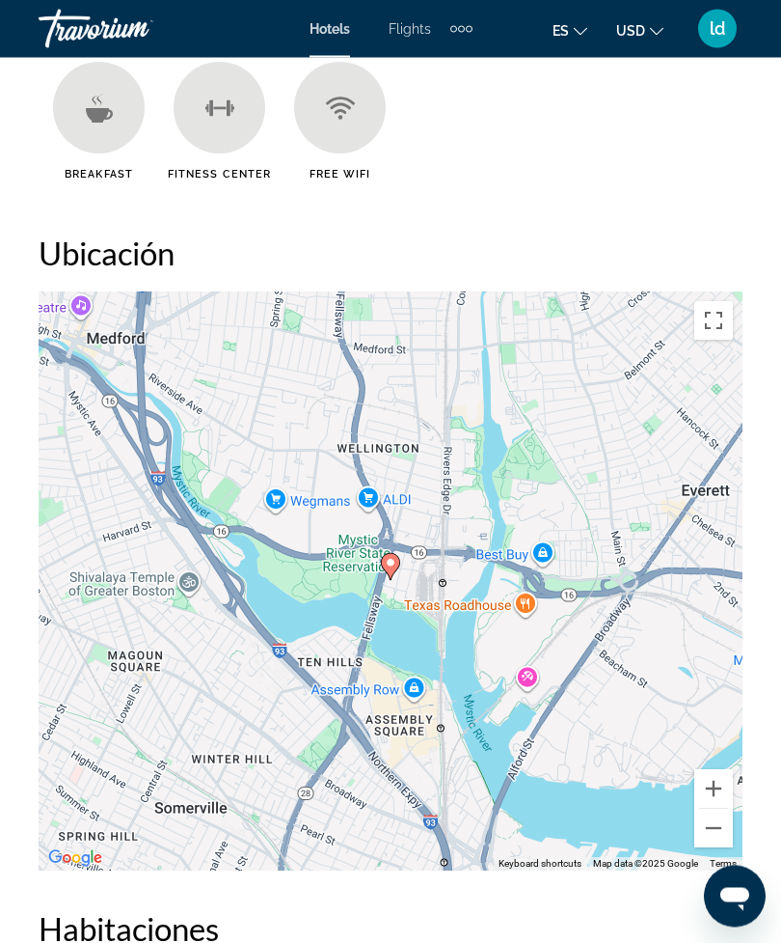
scroll to position [2235, 0]
click at [446, 555] on div "To activate drag with keyboard, press Alt + Enter. Once in keyboard drag state,…" at bounding box center [391, 580] width 704 height 579
click at [441, 607] on div "To activate drag with keyboard, press Alt + Enter. Once in keyboard drag state,…" at bounding box center [391, 580] width 704 height 579
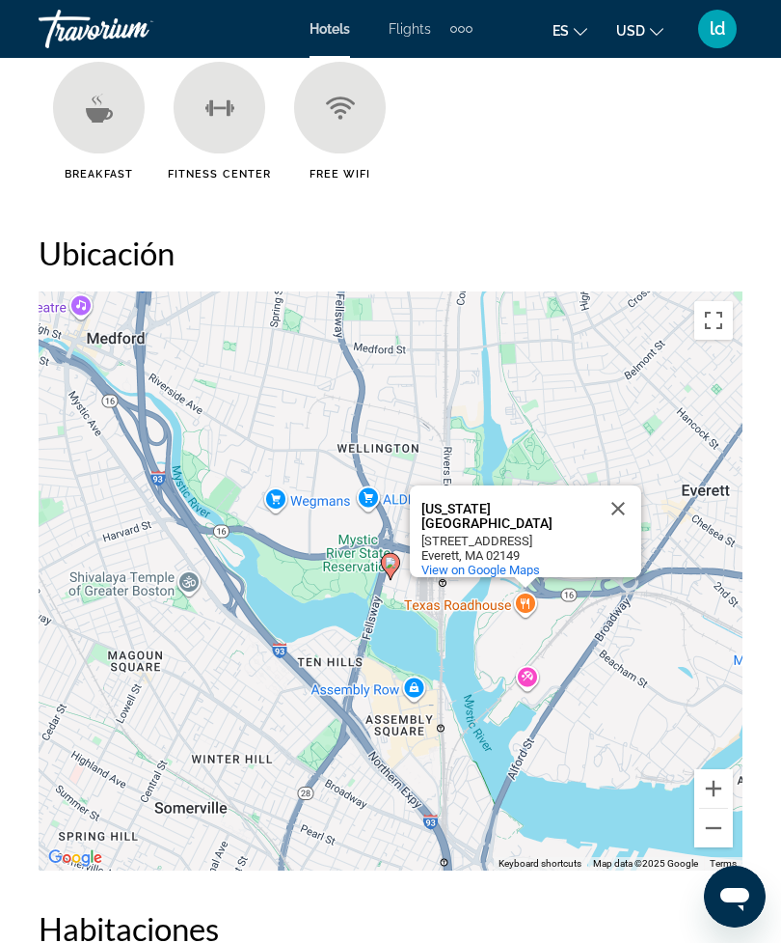
click at [717, 328] on button "Toggle fullscreen view" at bounding box center [714, 320] width 39 height 39
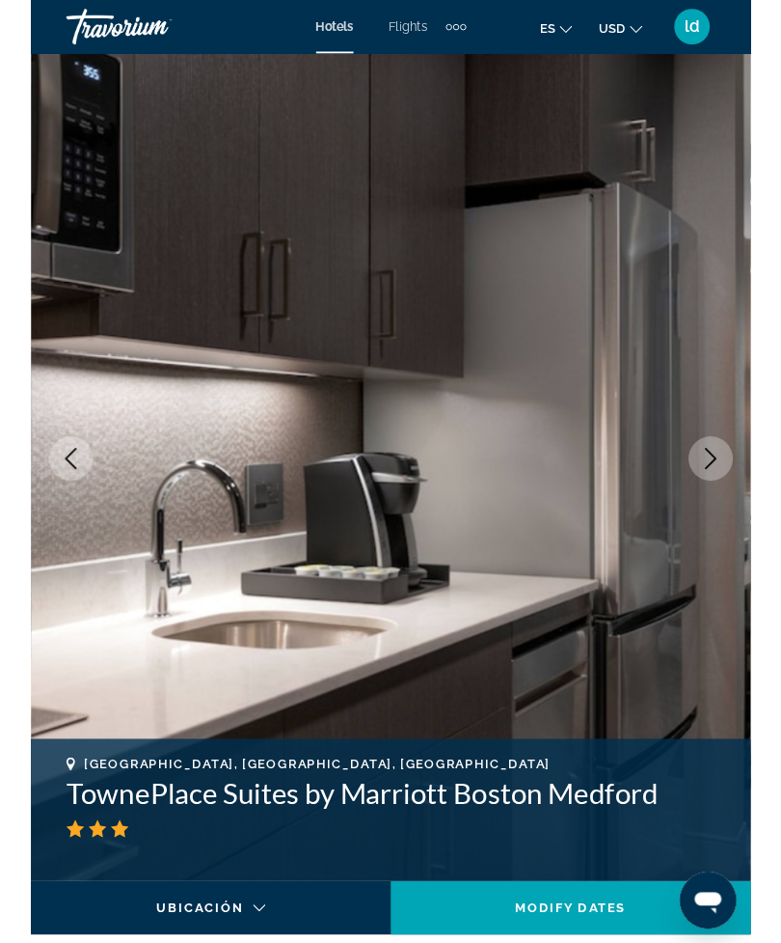
scroll to position [2345, 0]
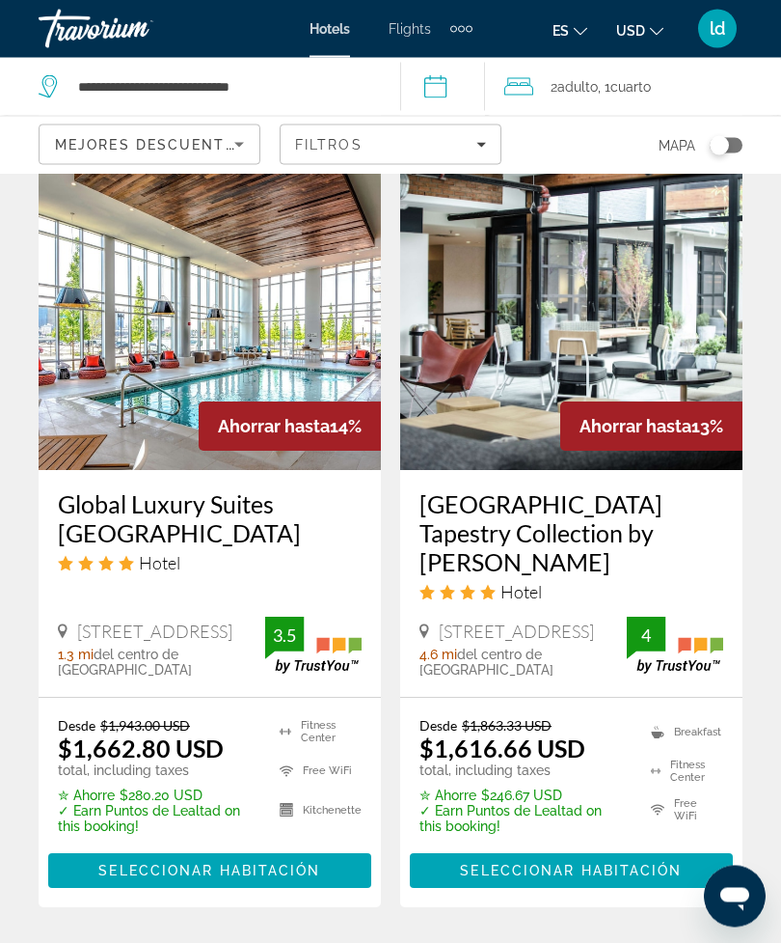
scroll to position [4028, 0]
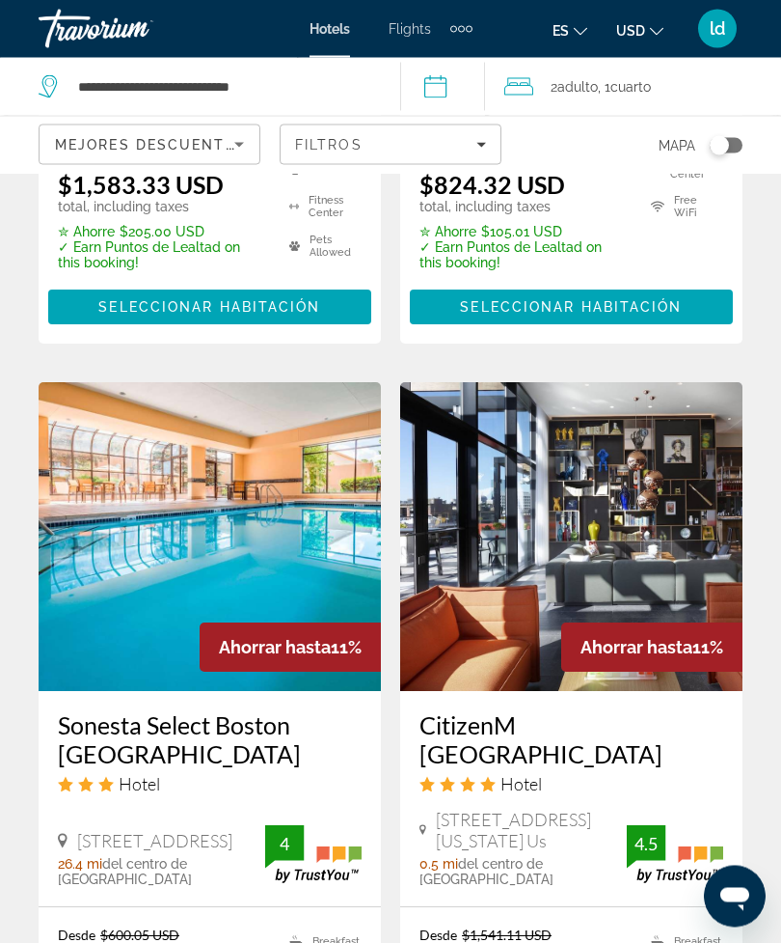
scroll to position [3834, 0]
click at [315, 487] on img "Main content" at bounding box center [210, 536] width 343 height 309
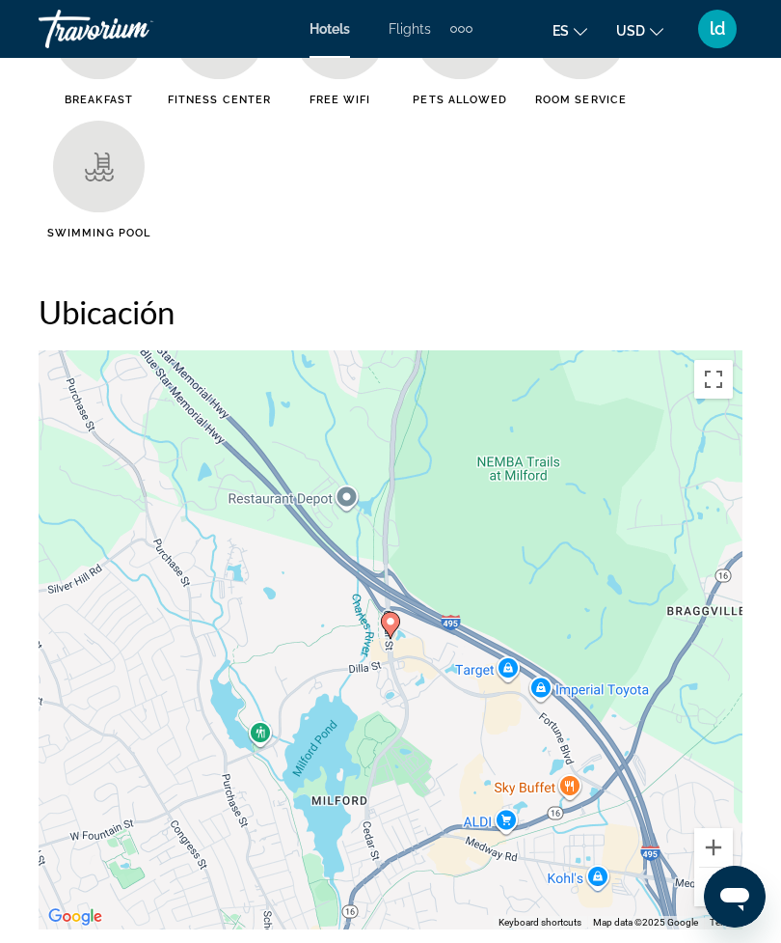
scroll to position [2311, 0]
click at [399, 632] on gmp-advanced-marker "Main content" at bounding box center [390, 624] width 19 height 29
click at [410, 644] on div "To navigate, press the arrow keys. To activate drag with keyboard, press Alt + …" at bounding box center [391, 638] width 704 height 579
click at [717, 381] on button "Toggle fullscreen view" at bounding box center [714, 378] width 39 height 39
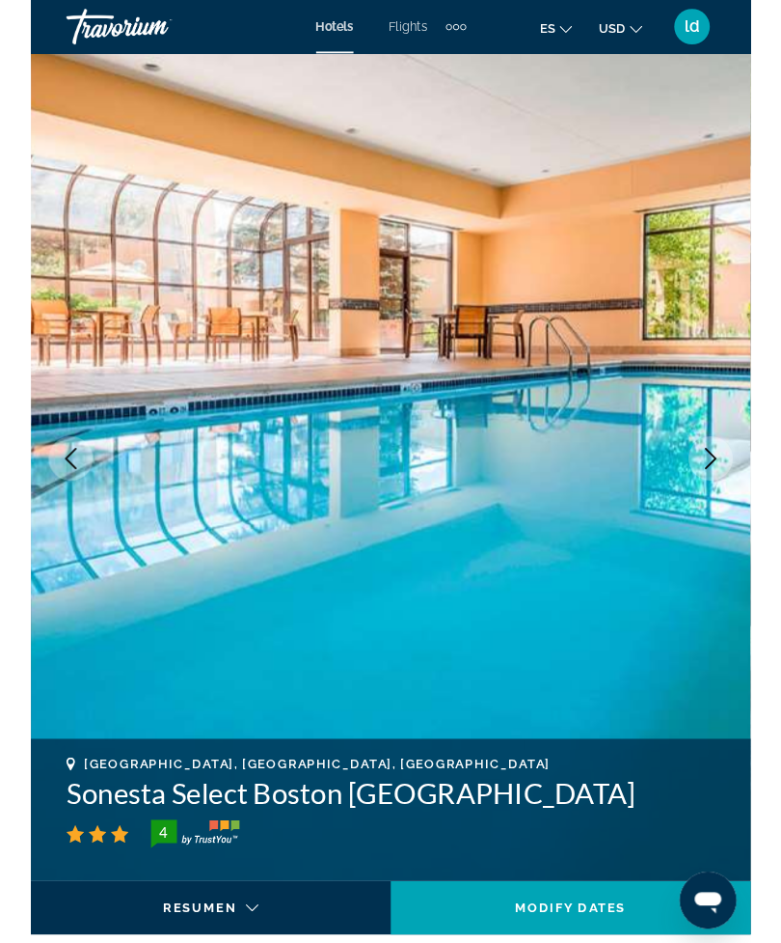
scroll to position [2479, 0]
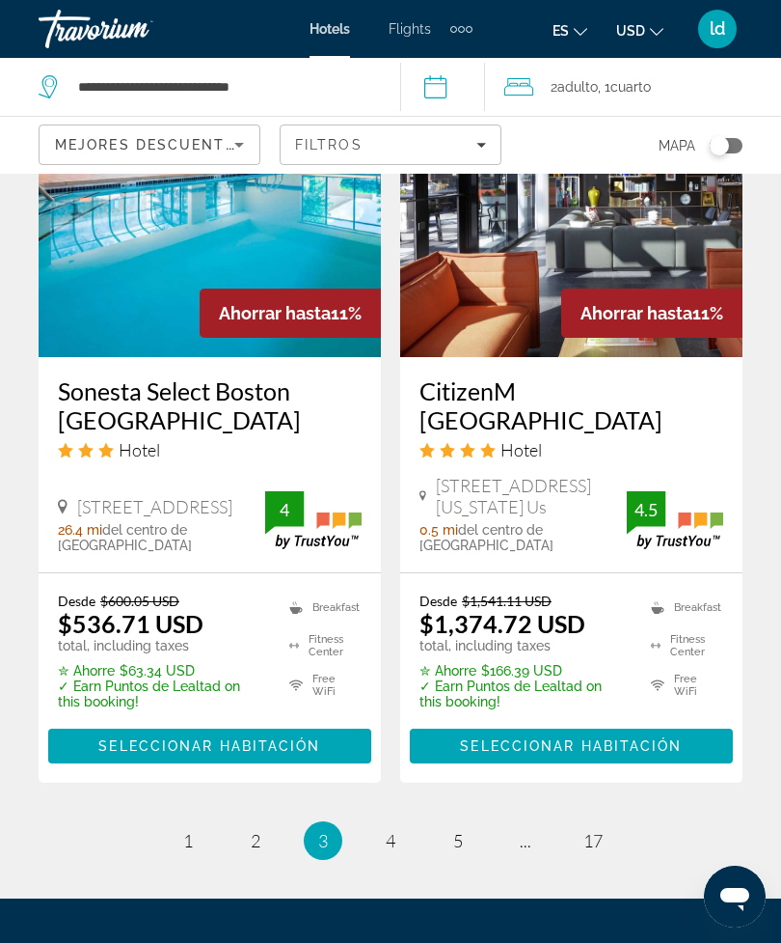
scroll to position [4175, 0]
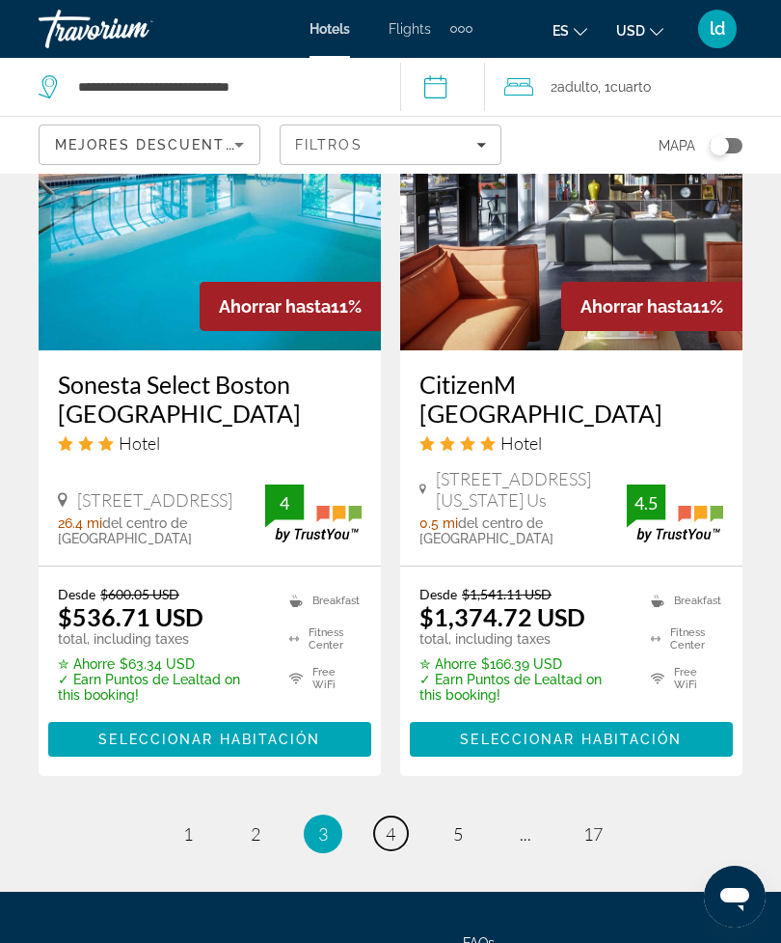
click at [386, 816] on link "page 4" at bounding box center [391, 833] width 34 height 34
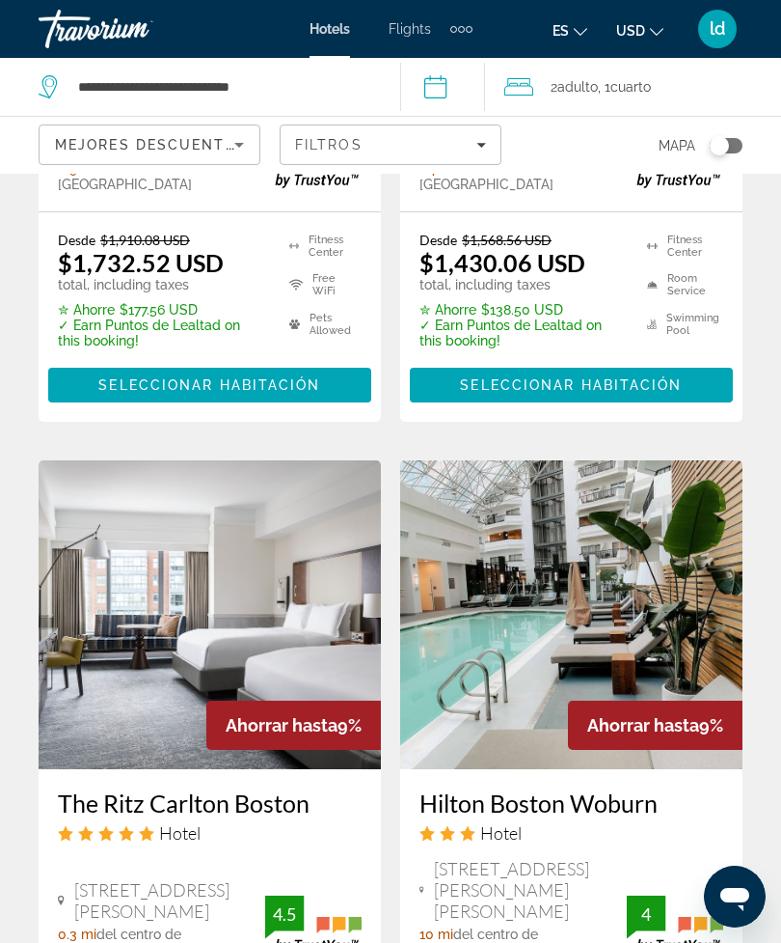
scroll to position [3783, 0]
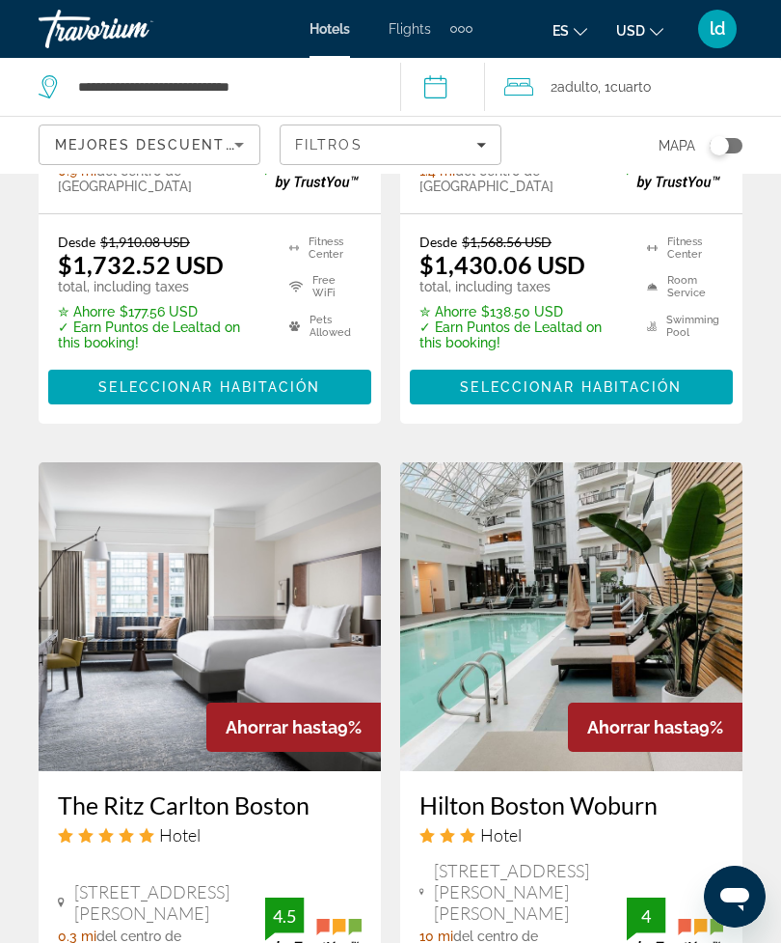
click at [621, 462] on img "Main content" at bounding box center [571, 616] width 343 height 309
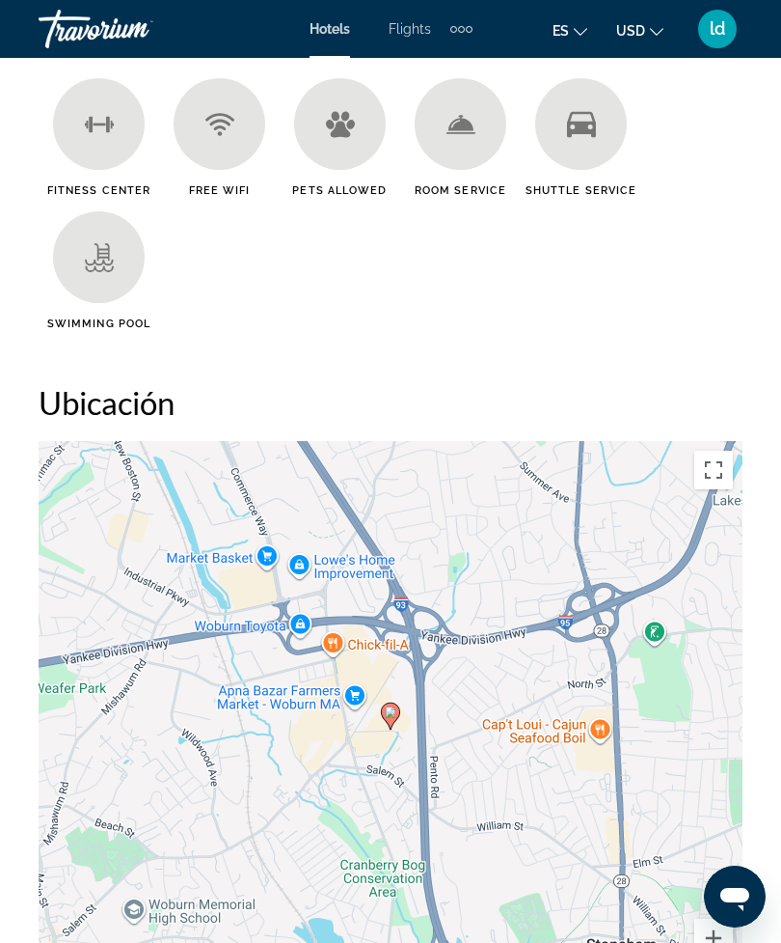
click at [715, 468] on button "Toggle fullscreen view" at bounding box center [714, 470] width 39 height 39
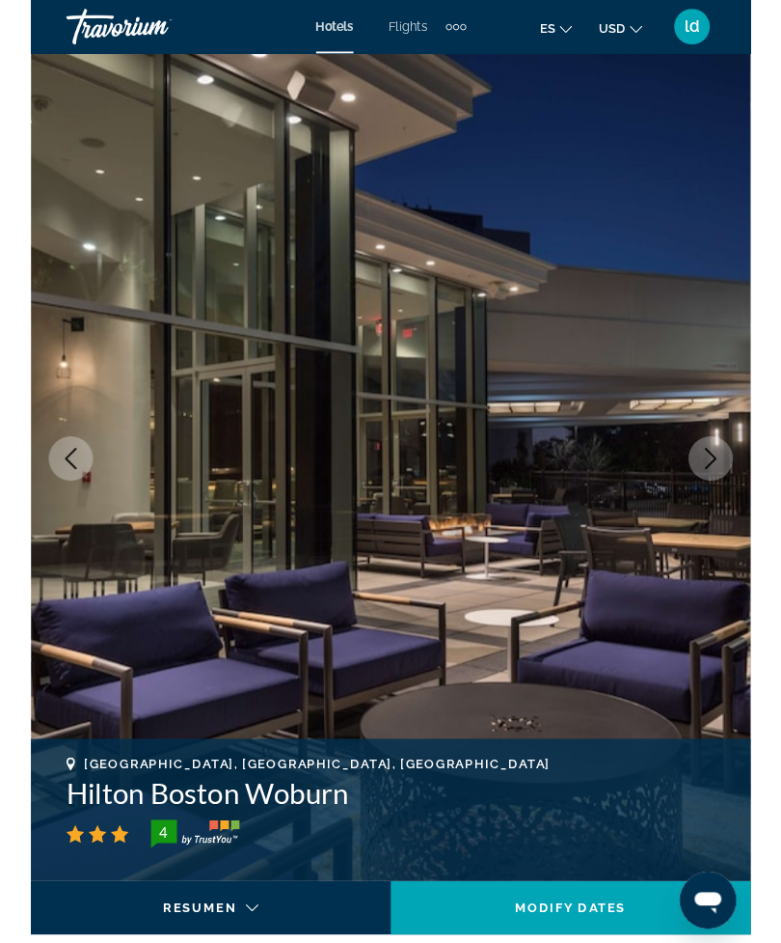
scroll to position [2219, 0]
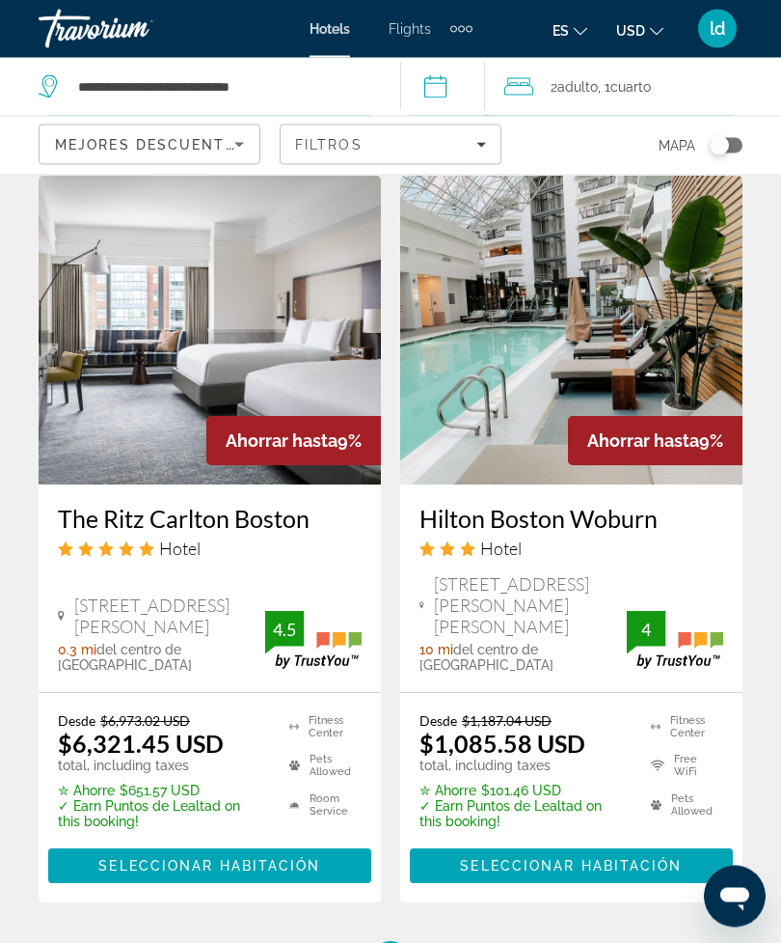
scroll to position [4094, 0]
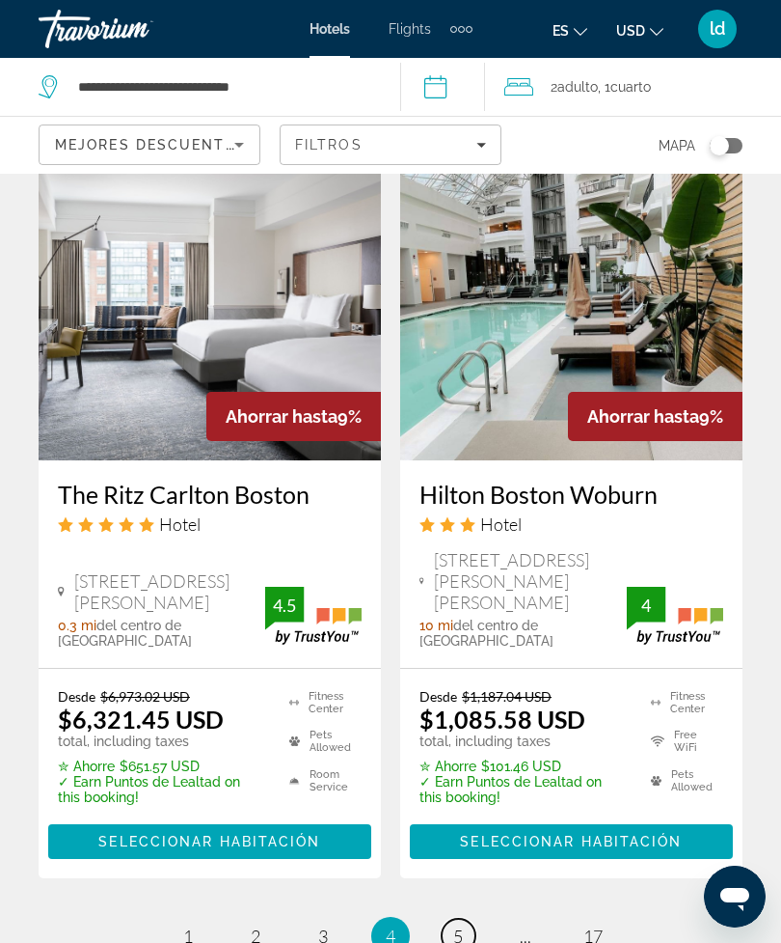
click at [461, 925] on span "5" at bounding box center [458, 935] width 10 height 21
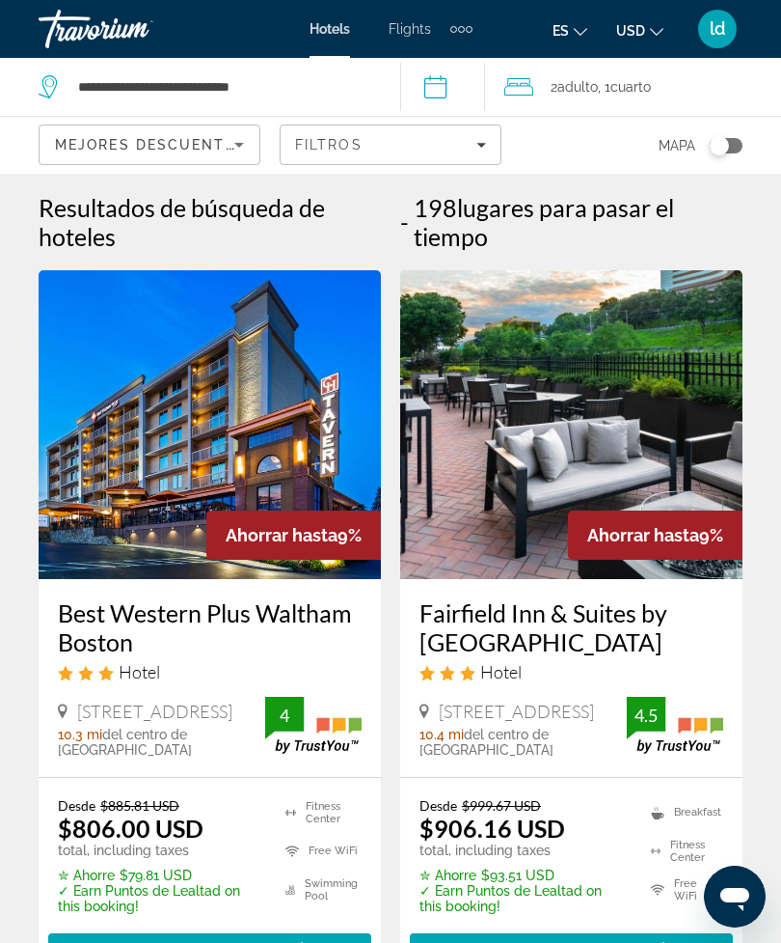
click at [116, 490] on img "Main content" at bounding box center [210, 424] width 343 height 309
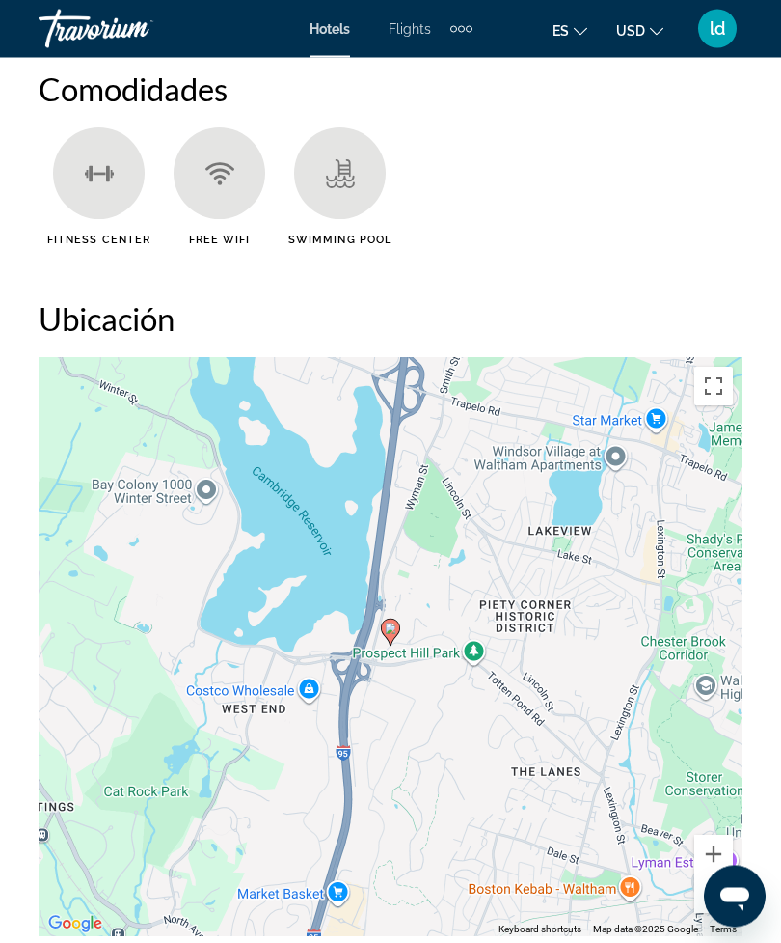
scroll to position [2170, 0]
click at [398, 642] on gmp-advanced-marker "Main content" at bounding box center [390, 631] width 19 height 29
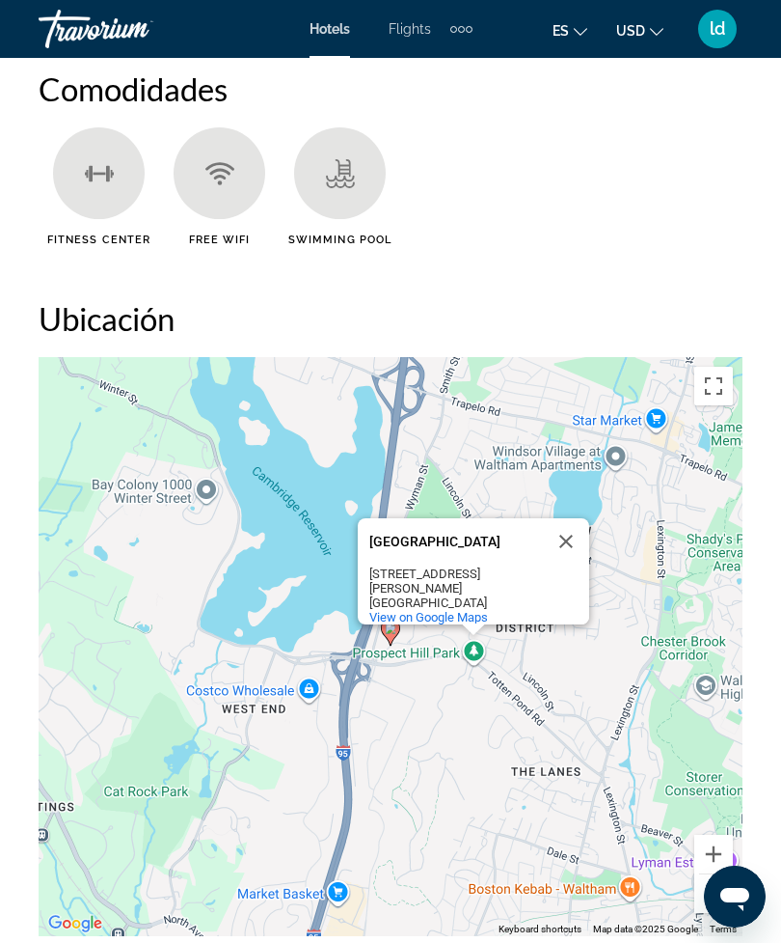
click at [732, 381] on button "Toggle fullscreen view" at bounding box center [714, 386] width 39 height 39
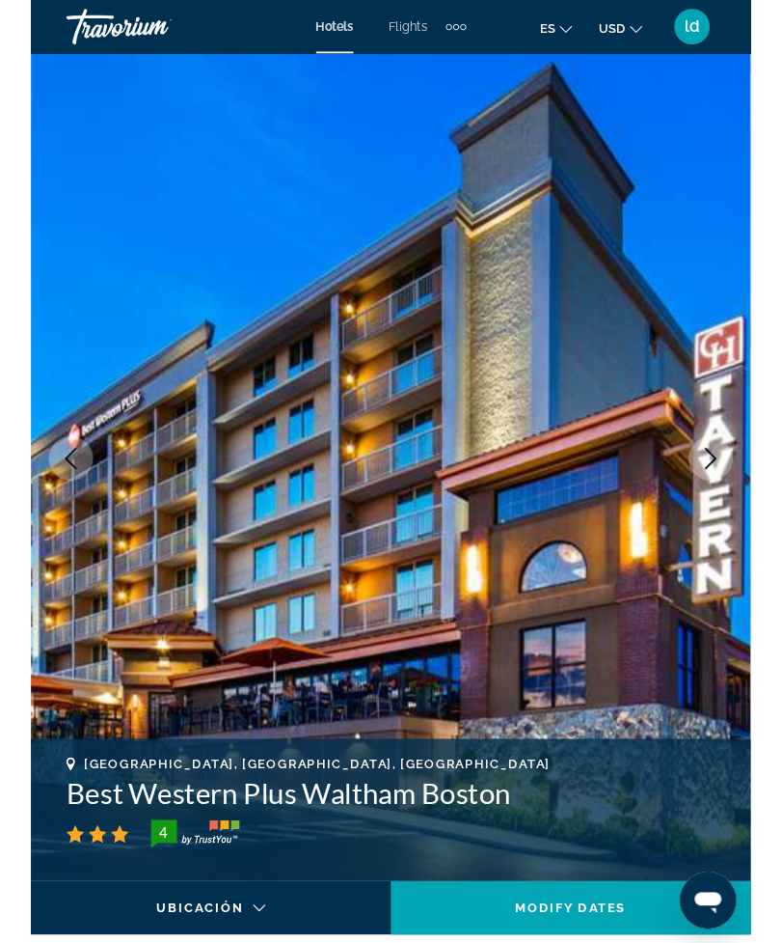
scroll to position [2345, 0]
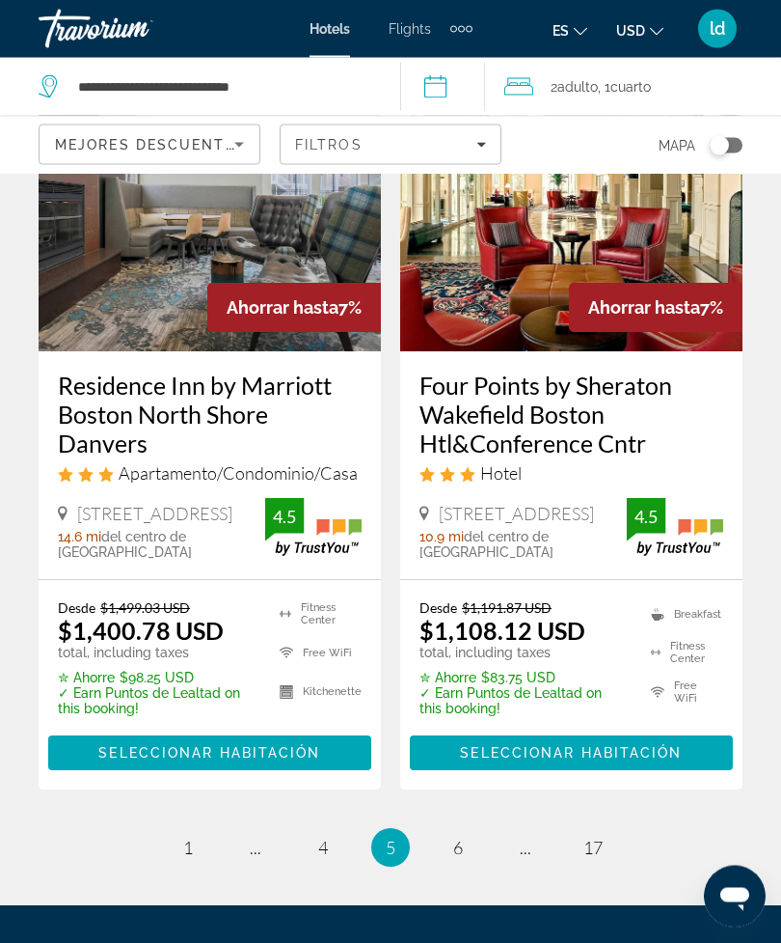
scroll to position [4067, 0]
click at [464, 830] on link "page 6" at bounding box center [459, 847] width 34 height 34
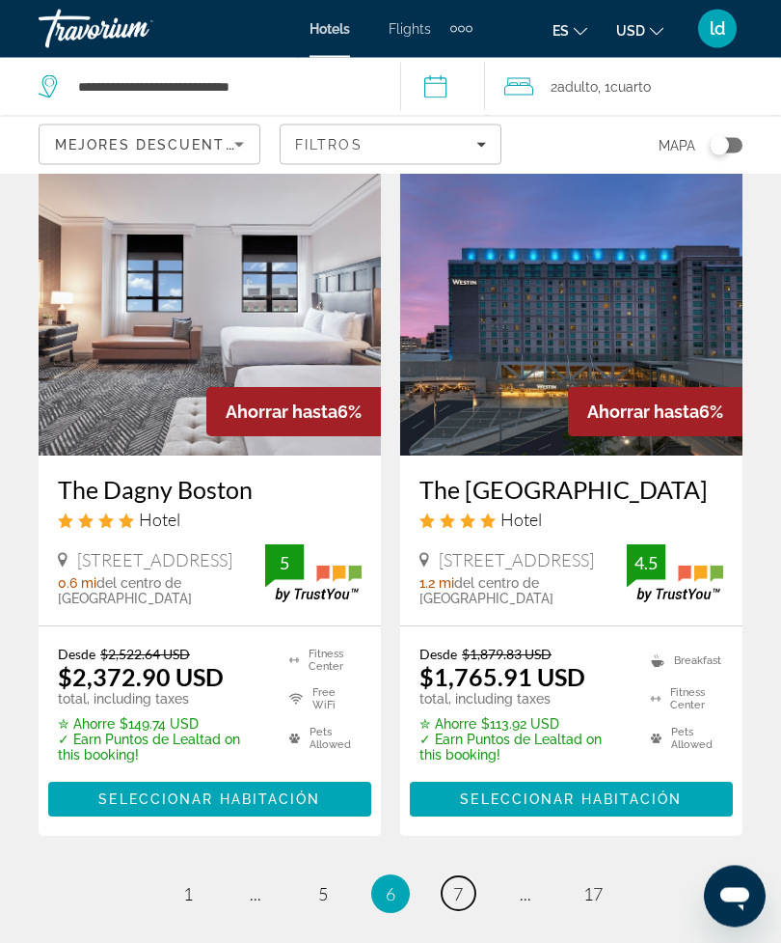
scroll to position [4107, 0]
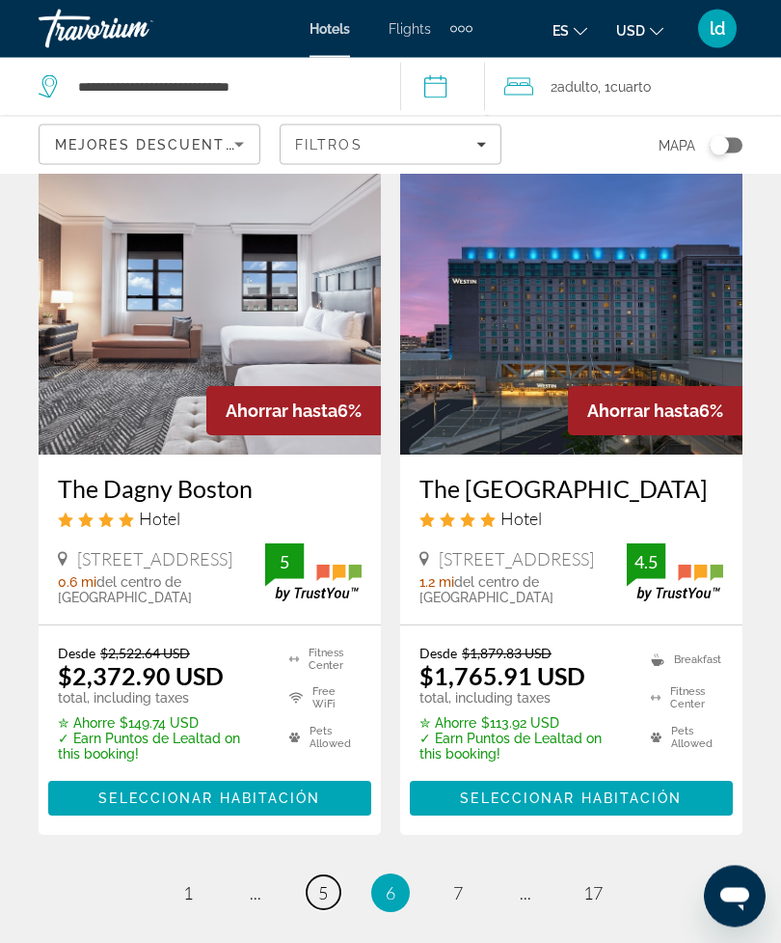
click at [323, 883] on span "5" at bounding box center [323, 893] width 10 height 21
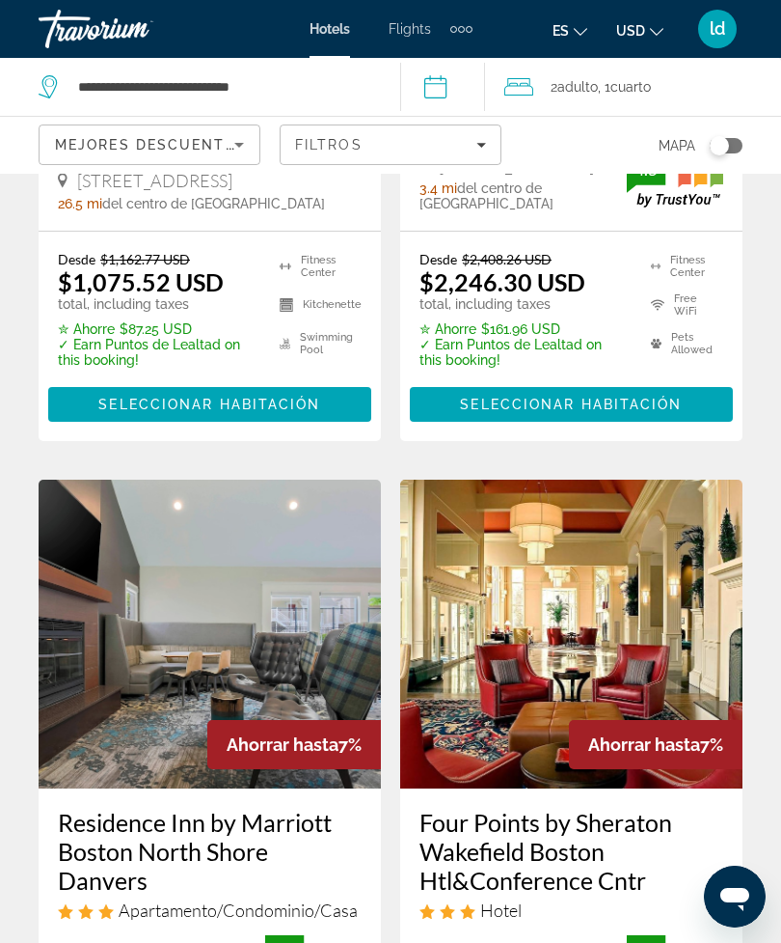
scroll to position [4130, 0]
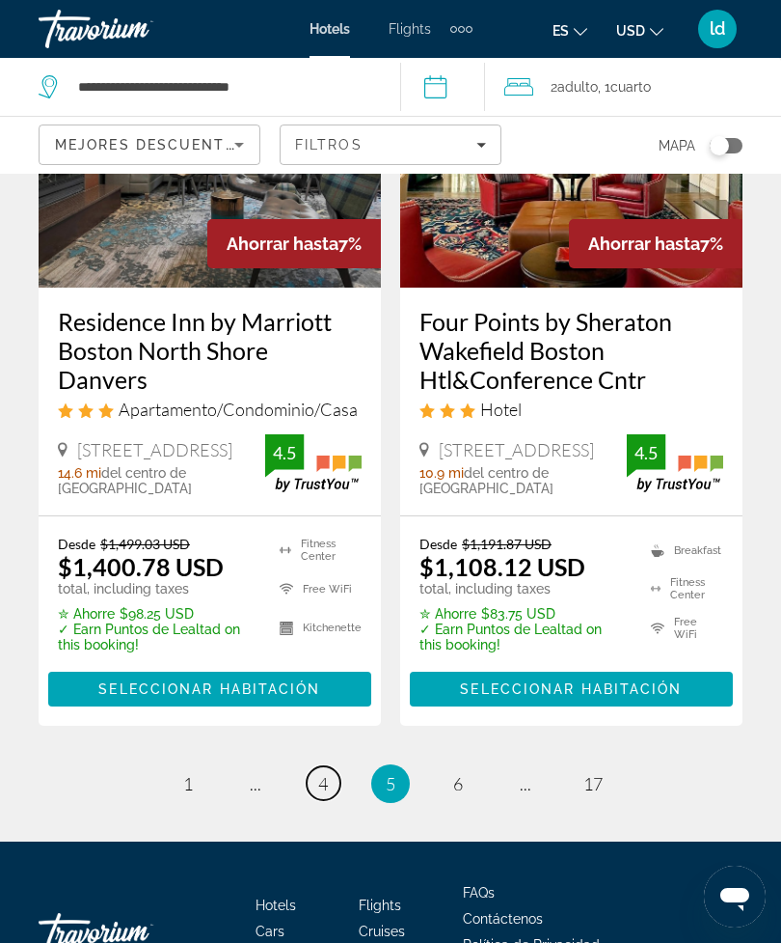
click at [319, 773] on span "4" at bounding box center [323, 783] width 10 height 21
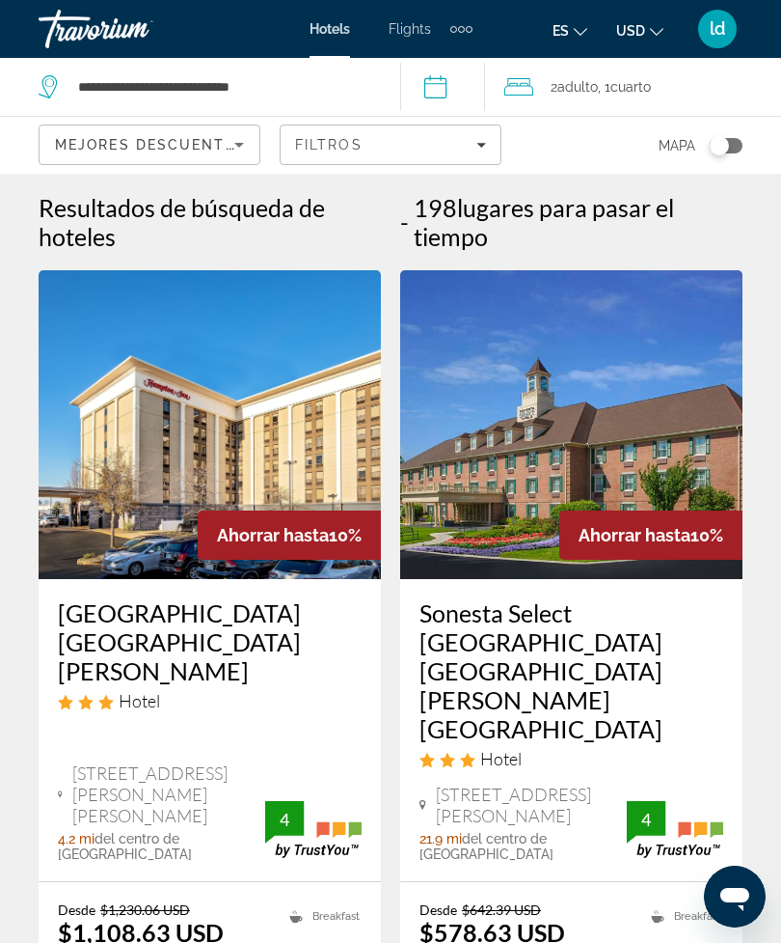
click at [119, 498] on img "Main content" at bounding box center [210, 424] width 343 height 309
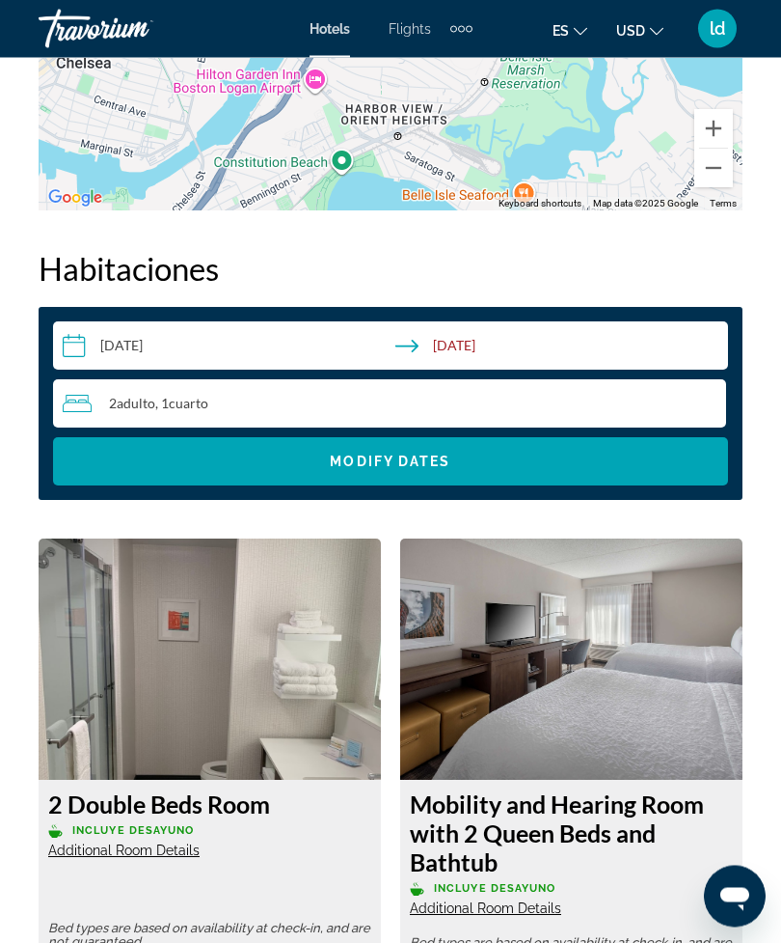
scroll to position [3029, 0]
click at [452, 416] on div "2 Adulto Adulto , 1 Cuarto habitaciones" at bounding box center [395, 403] width 664 height 48
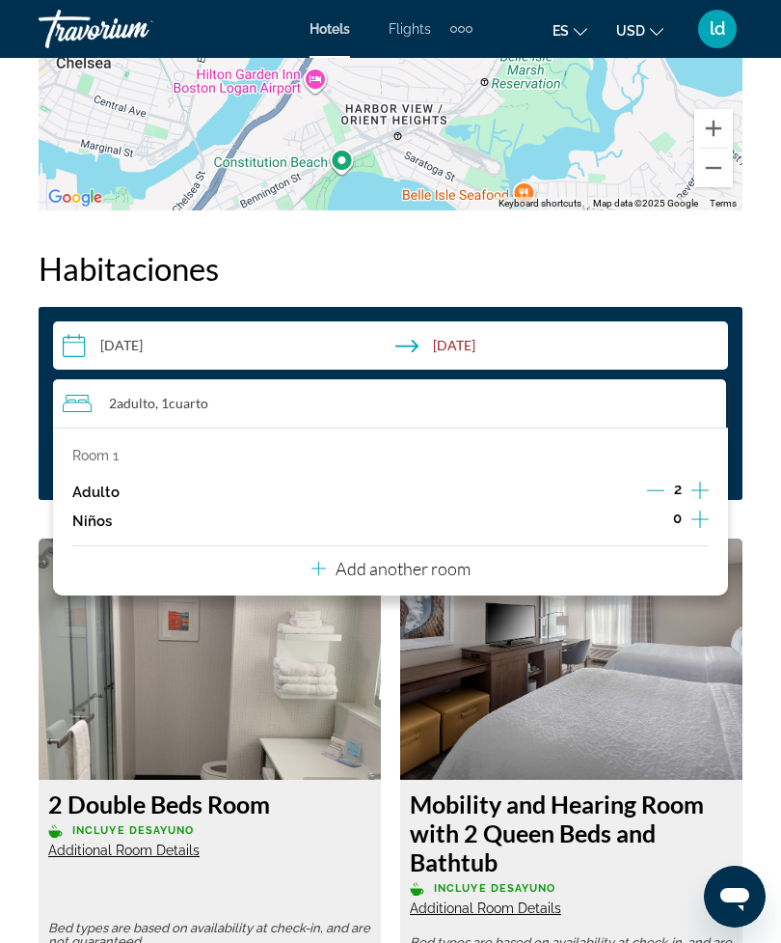
click at [702, 480] on icon "Increment adults" at bounding box center [700, 490] width 17 height 23
click at [703, 480] on icon "Increment adults" at bounding box center [700, 490] width 17 height 23
click at [668, 258] on h2 "Habitaciones" at bounding box center [391, 268] width 704 height 39
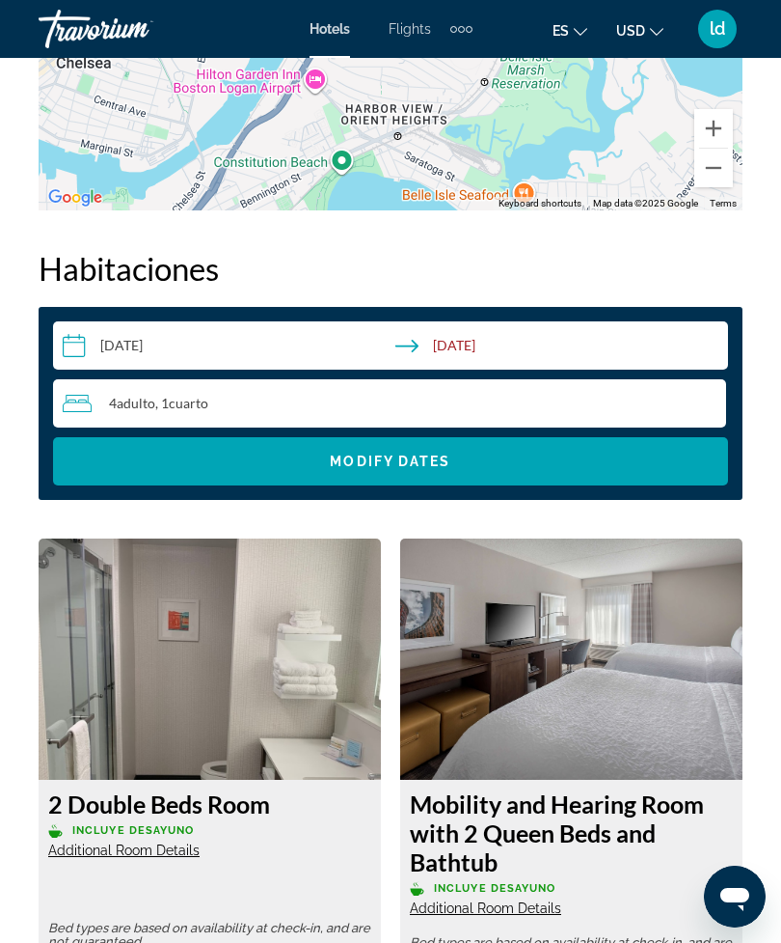
click at [562, 461] on span "Search widget" at bounding box center [390, 461] width 675 height 46
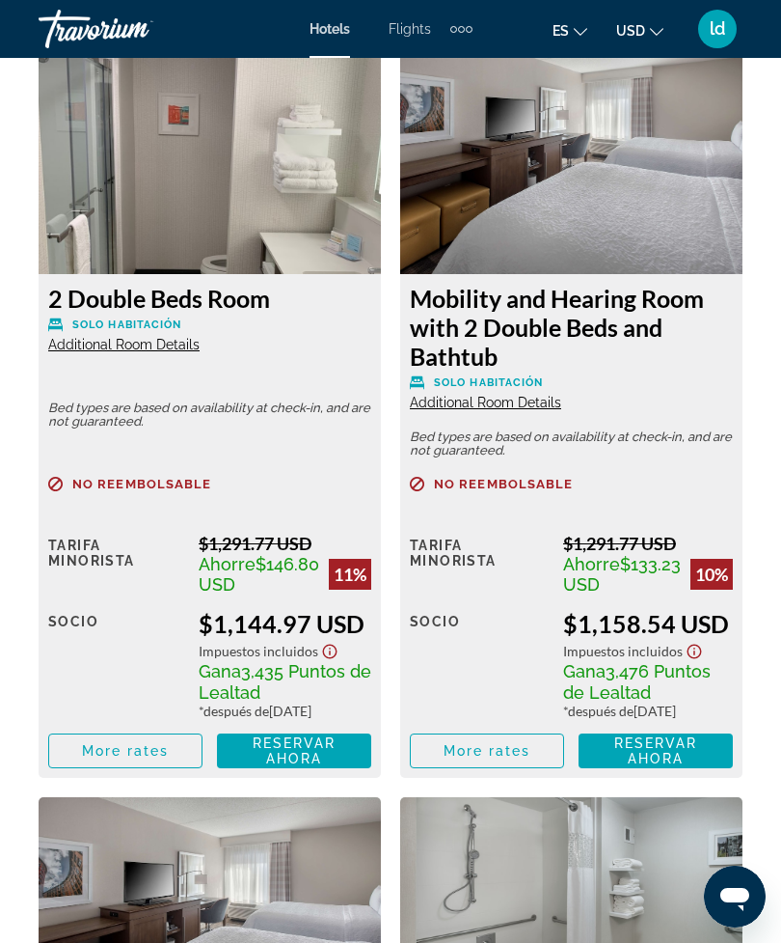
scroll to position [3533, 0]
click at [312, 212] on img "Main content" at bounding box center [210, 154] width 343 height 241
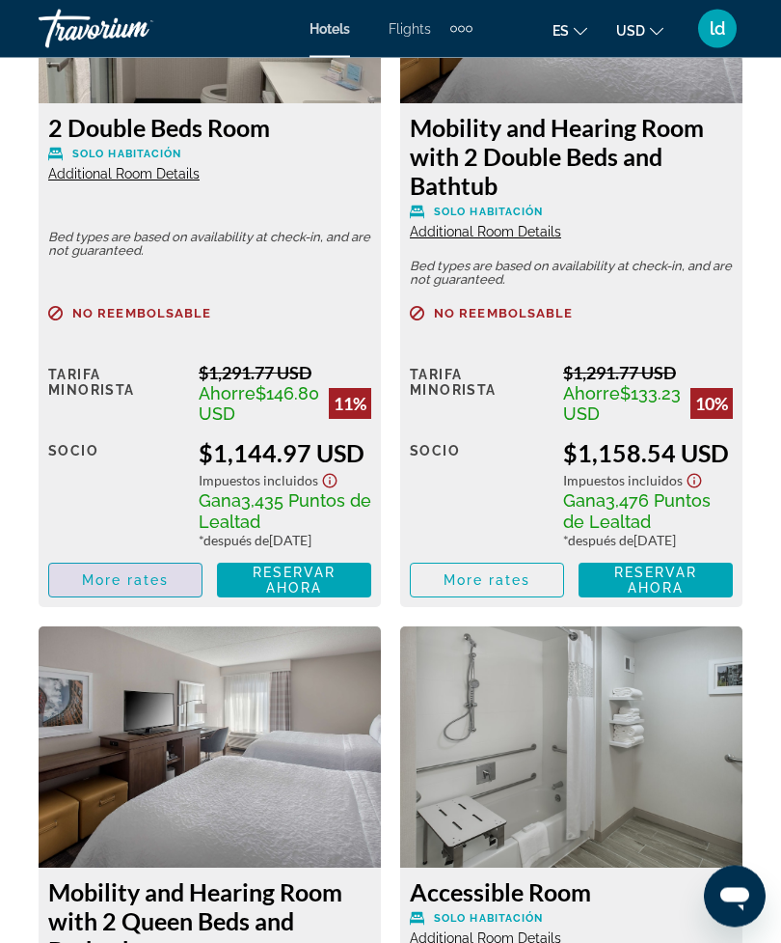
scroll to position [3705, 0]
click at [186, 603] on span "Main content" at bounding box center [125, 580] width 152 height 46
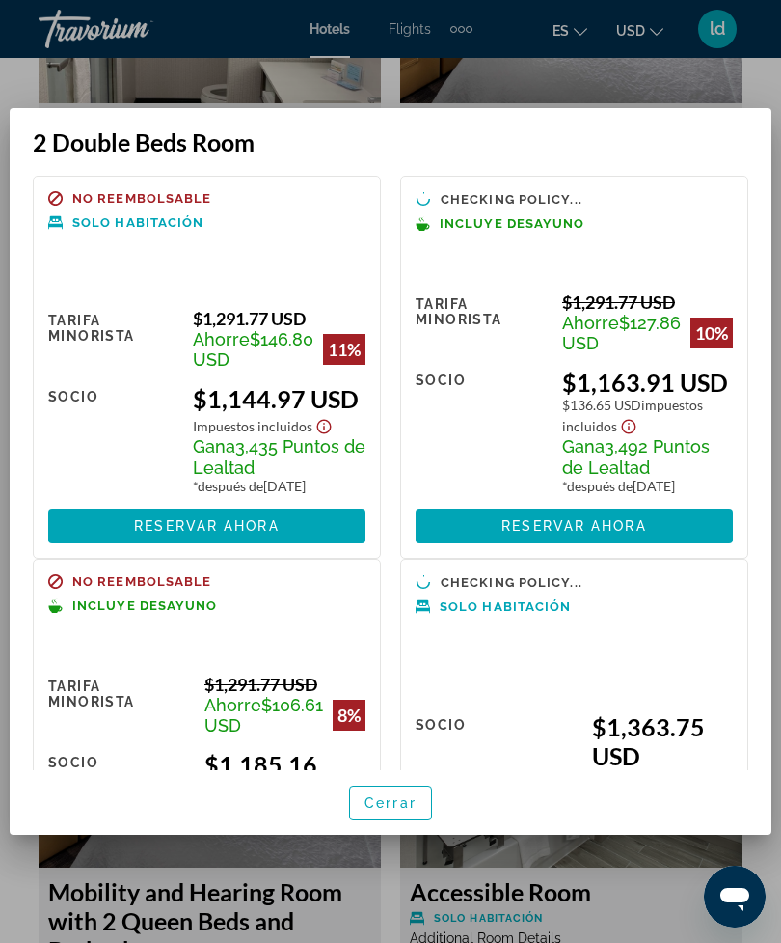
scroll to position [0, 0]
click at [412, 812] on span "button" at bounding box center [390, 803] width 81 height 46
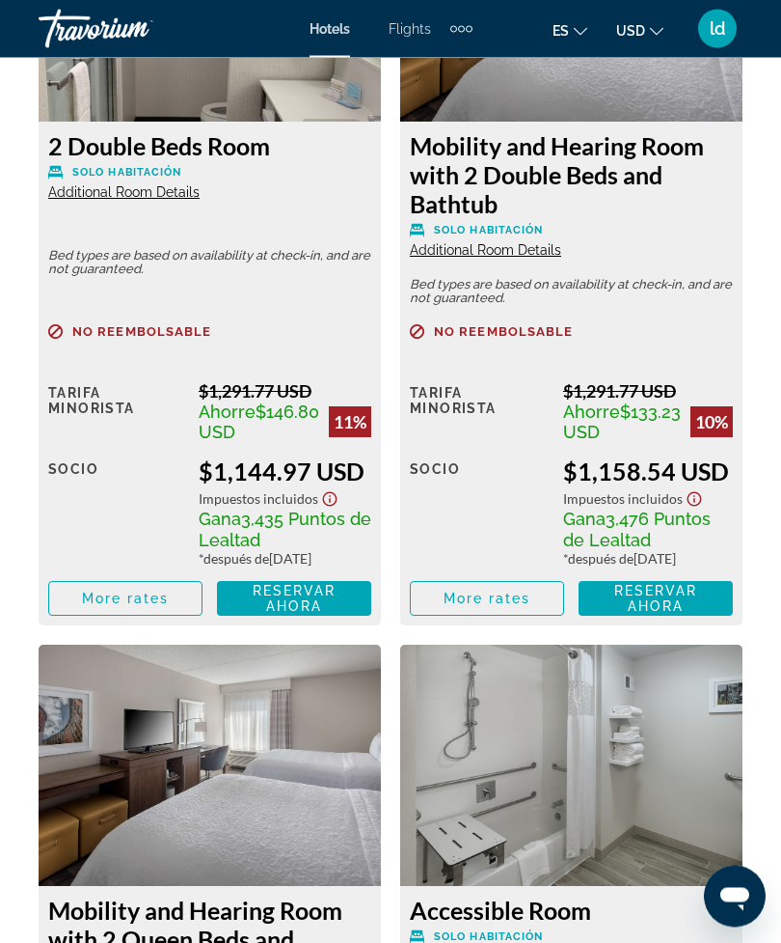
scroll to position [3682, 0]
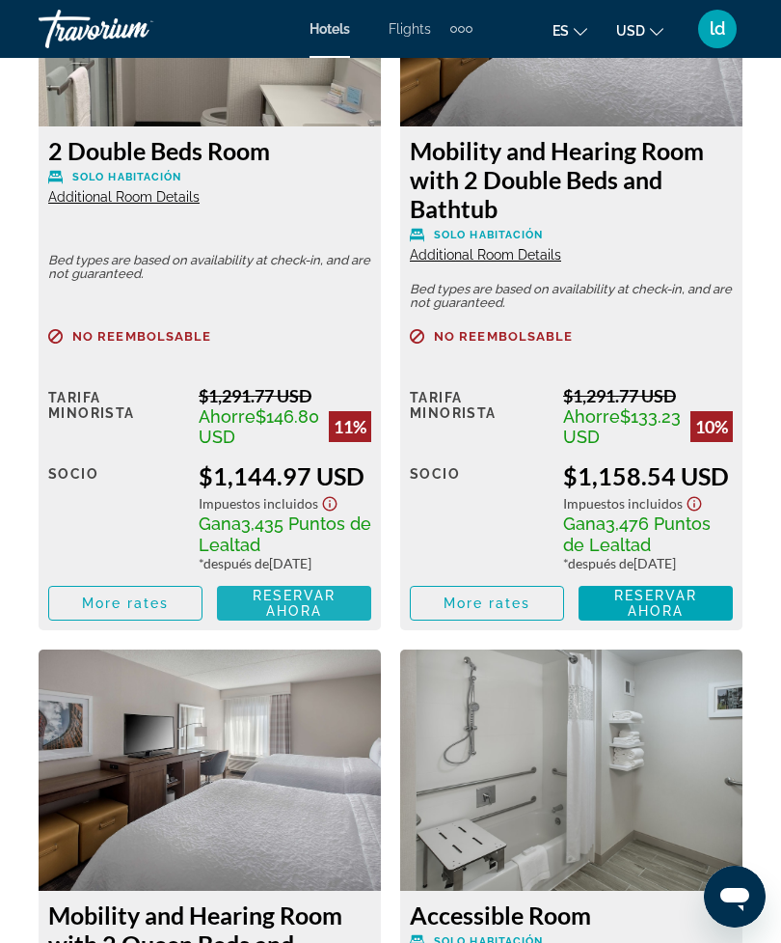
click at [251, 618] on span "Reservar ahora Ya no está disponible" at bounding box center [294, 603] width 123 height 31
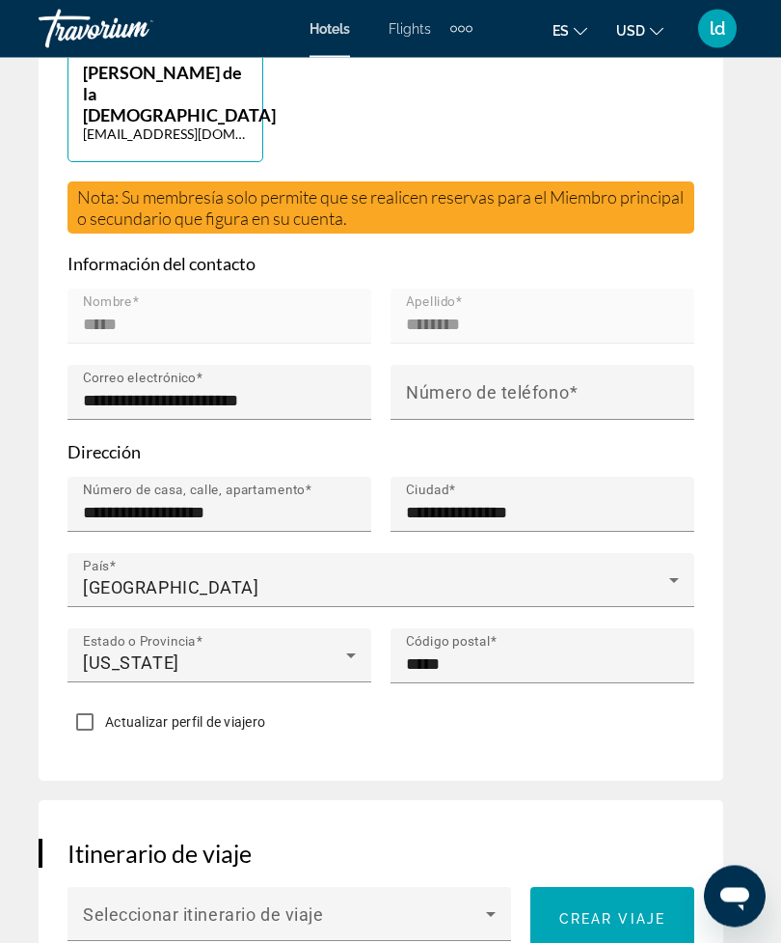
scroll to position [1013, 0]
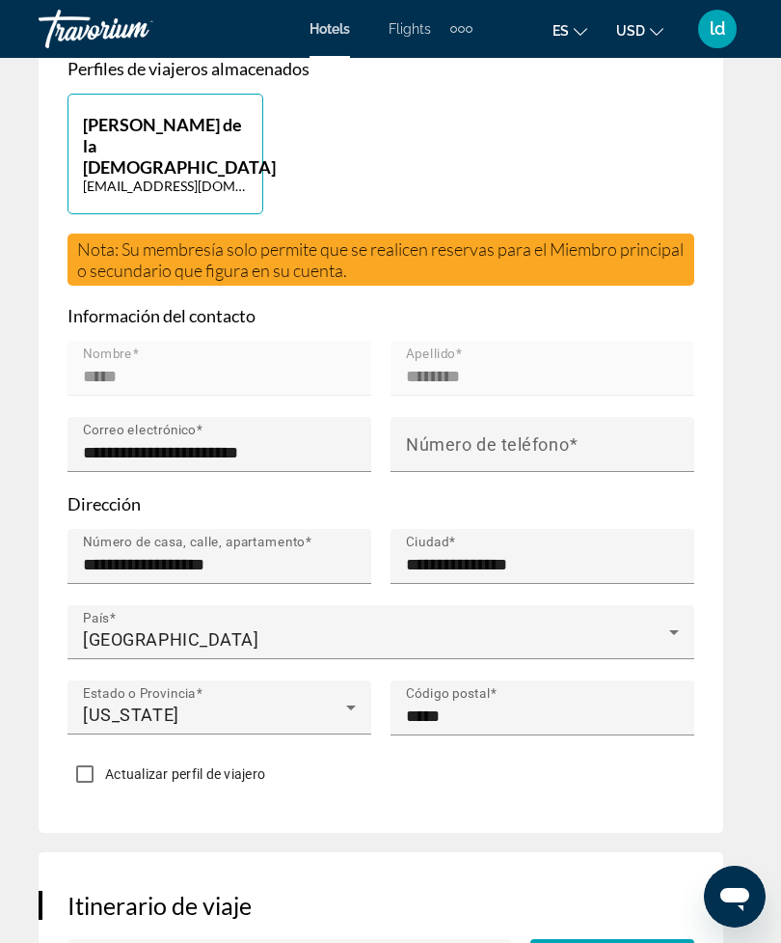
click at [570, 434] on span "Main content" at bounding box center [574, 444] width 10 height 20
click at [570, 441] on input "Número de teléfono" at bounding box center [548, 452] width 285 height 23
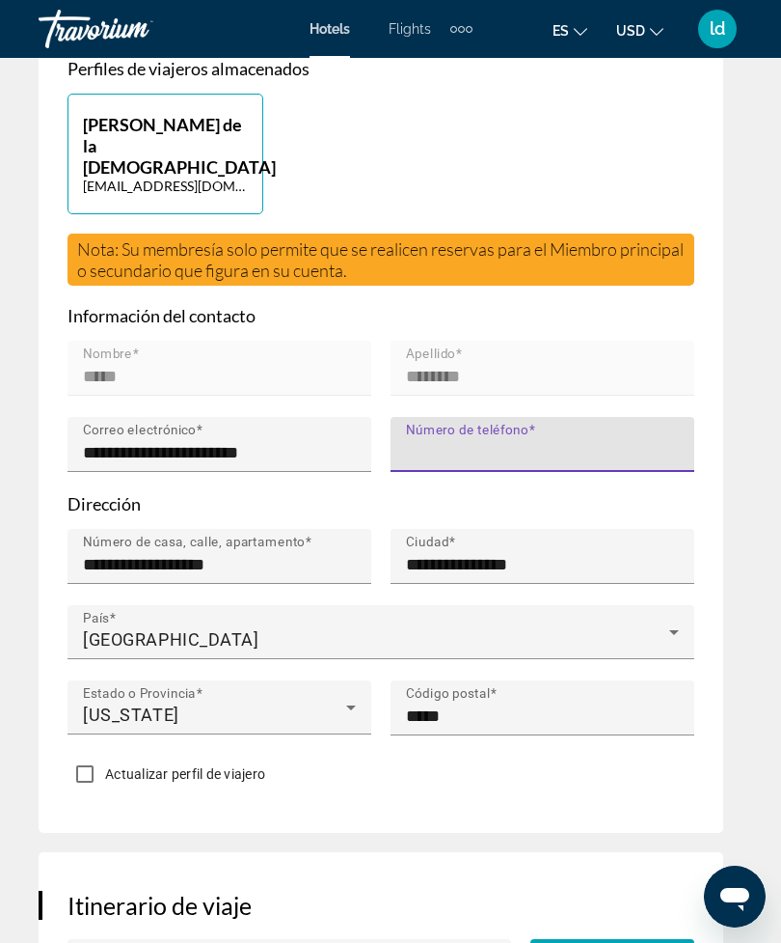
scroll to position [1000, 0]
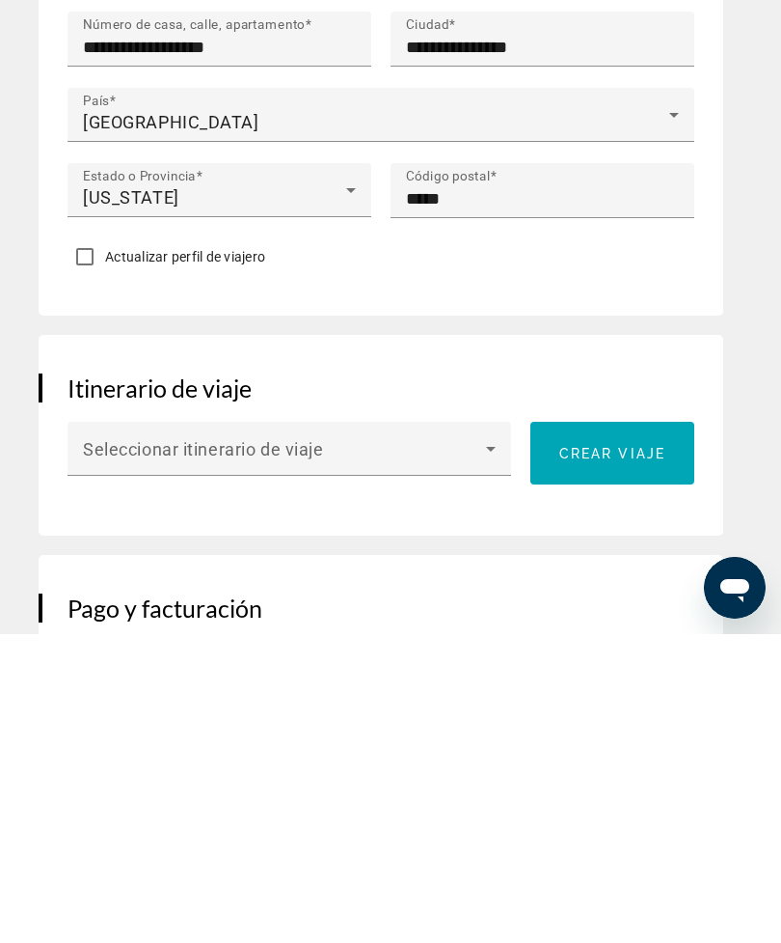
type input "**********"
click at [65, 644] on div "Itinerario de viaje Seleccionar itinerario de viaje Crear viaje" at bounding box center [381, 744] width 685 height 201
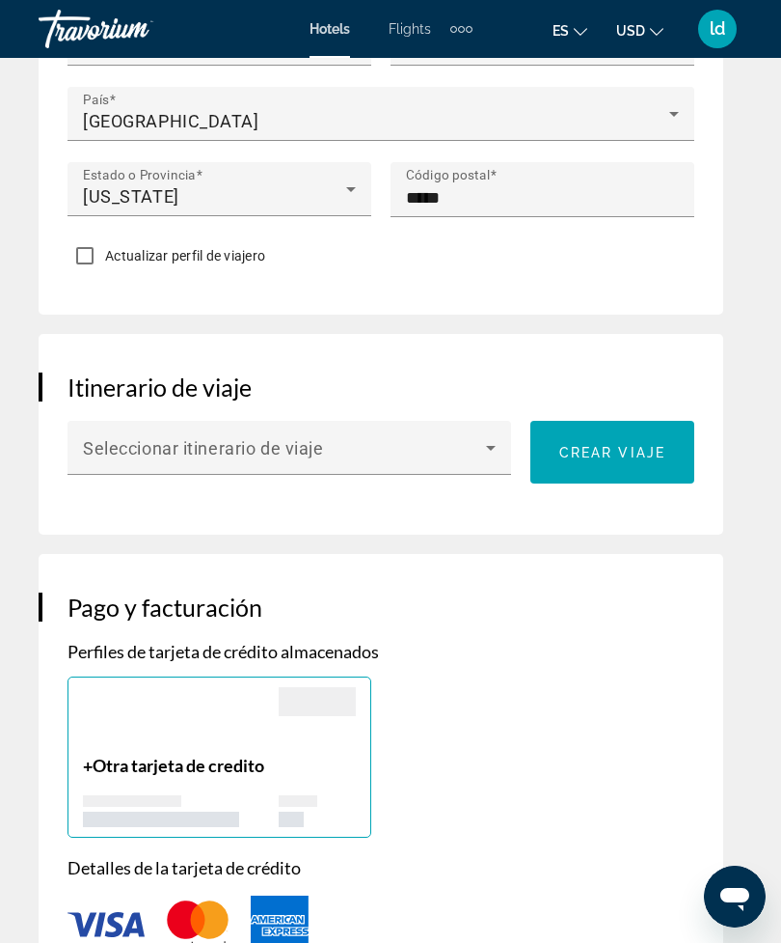
click at [106, 444] on span "Main content" at bounding box center [284, 455] width 403 height 23
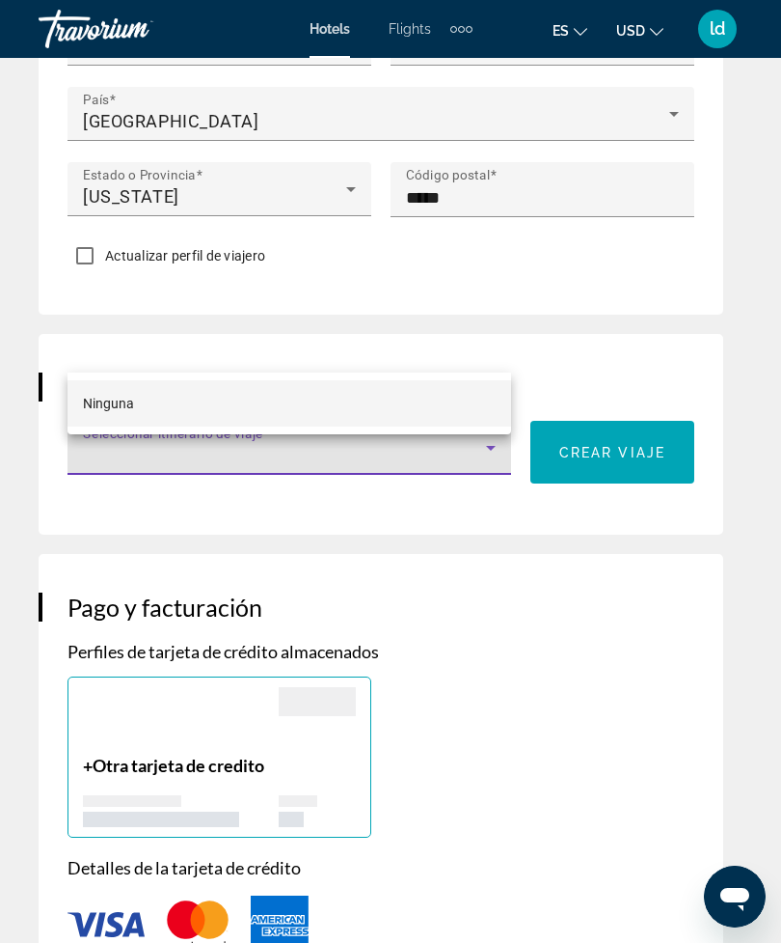
click at [90, 341] on div at bounding box center [390, 471] width 781 height 943
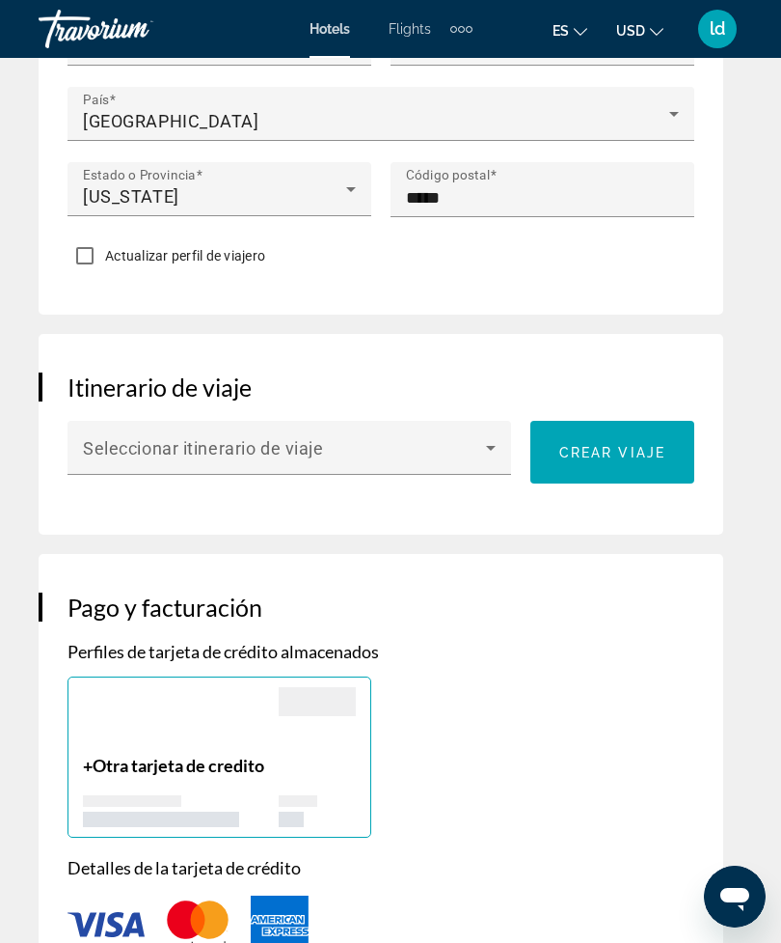
click at [106, 444] on span "Main content" at bounding box center [284, 455] width 403 height 23
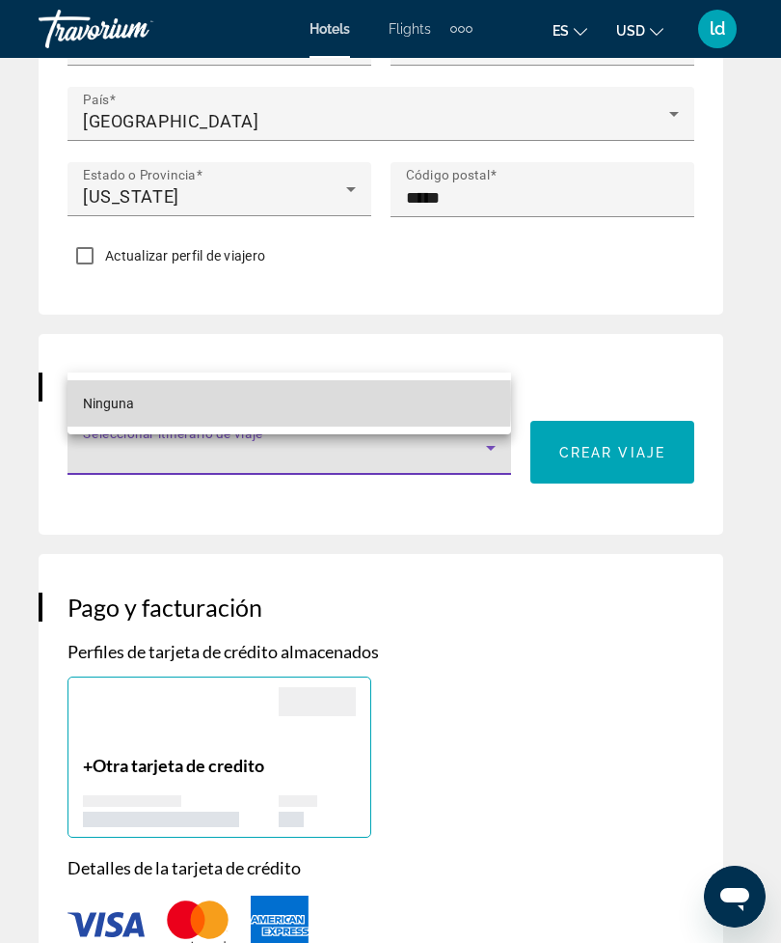
click at [100, 399] on span "Ninguna" at bounding box center [108, 403] width 51 height 15
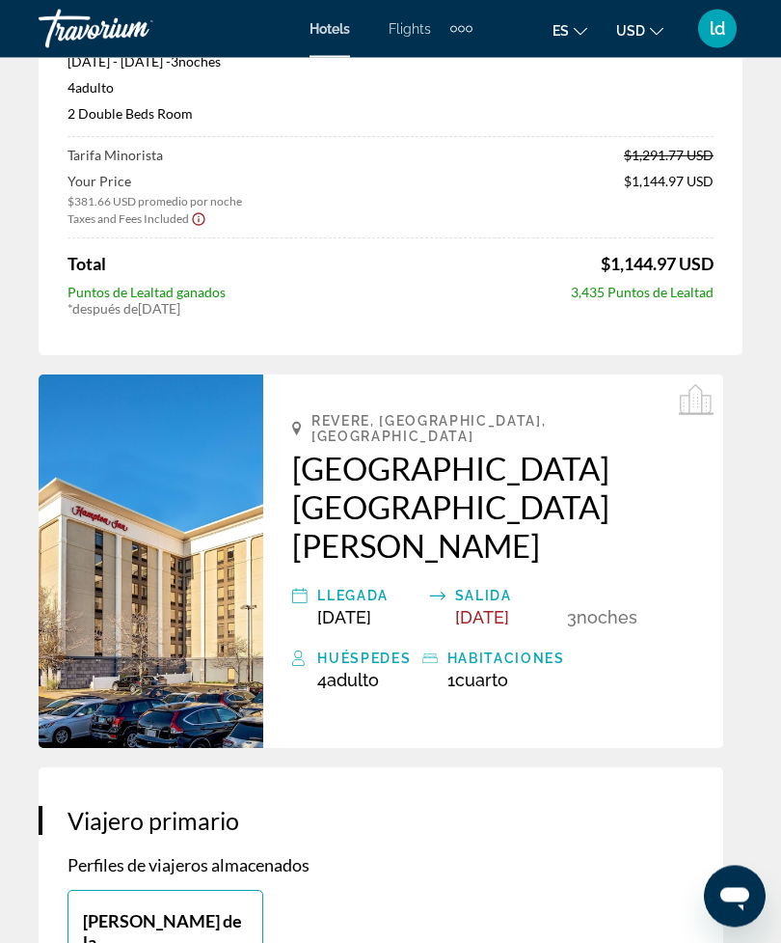
scroll to position [0, 0]
